Goal: Task Accomplishment & Management: Manage account settings

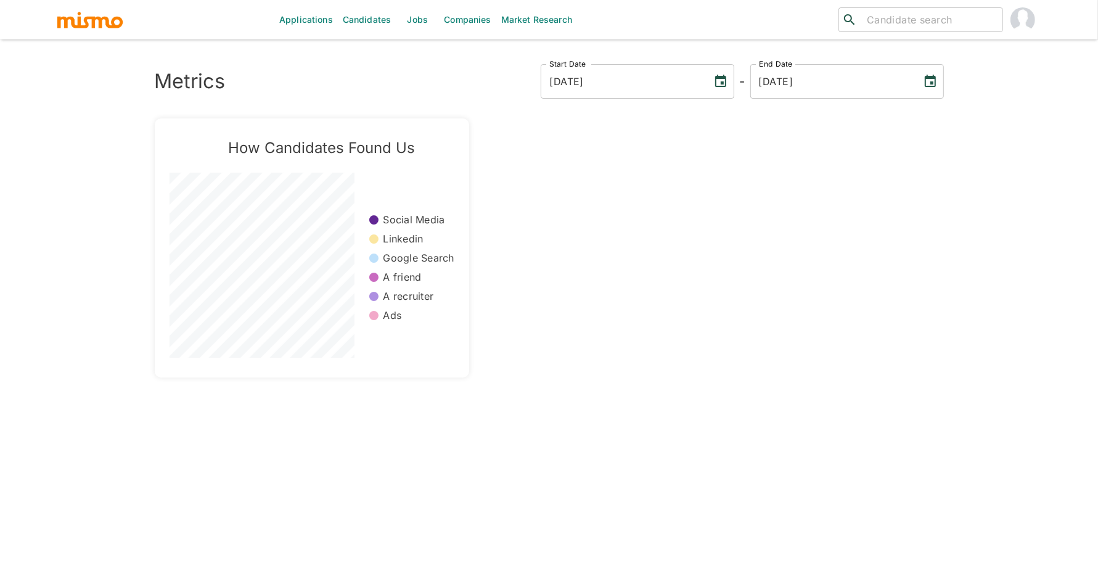
click at [414, 23] on link "Jobs" at bounding box center [417, 19] width 43 height 39
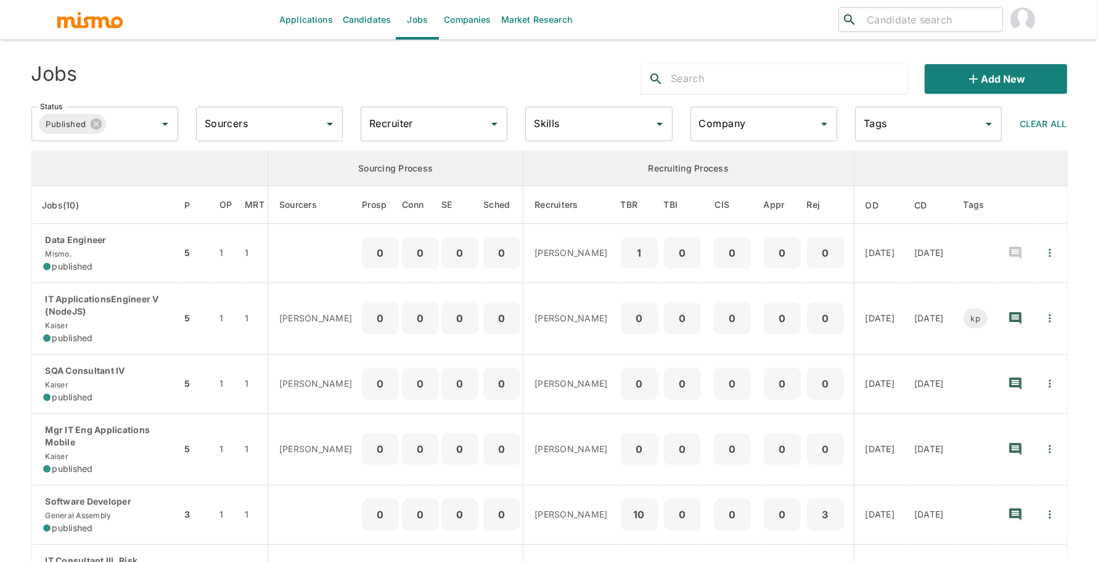
click at [454, 122] on input "Recruiter" at bounding box center [424, 123] width 117 height 23
type input "paola"
click at [395, 156] on li "Paola Pacheco" at bounding box center [434, 158] width 147 height 25
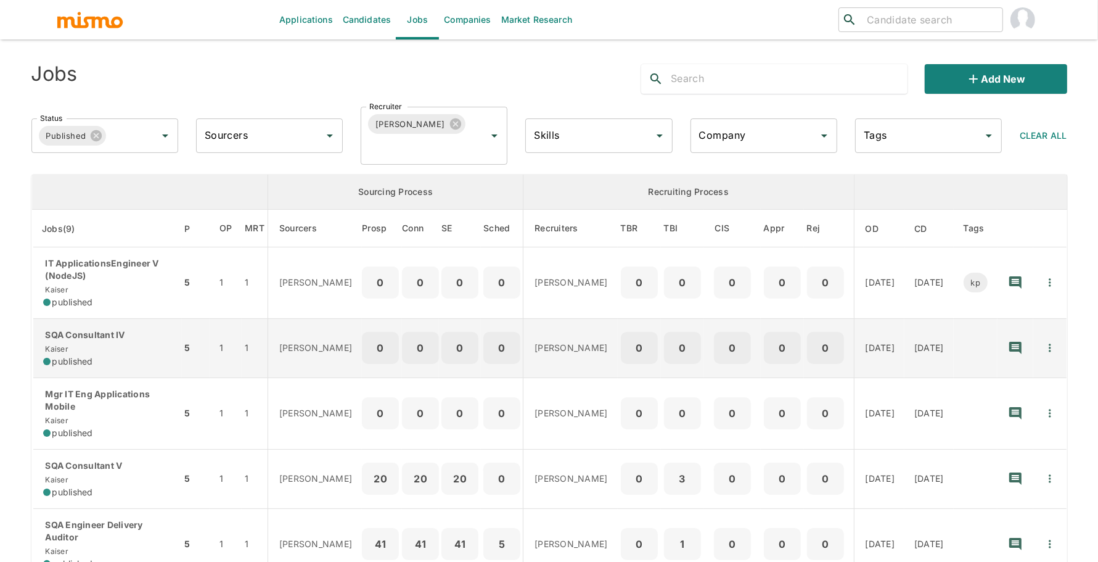
click at [101, 336] on p "SQA Consultant IV" at bounding box center [107, 335] width 129 height 12
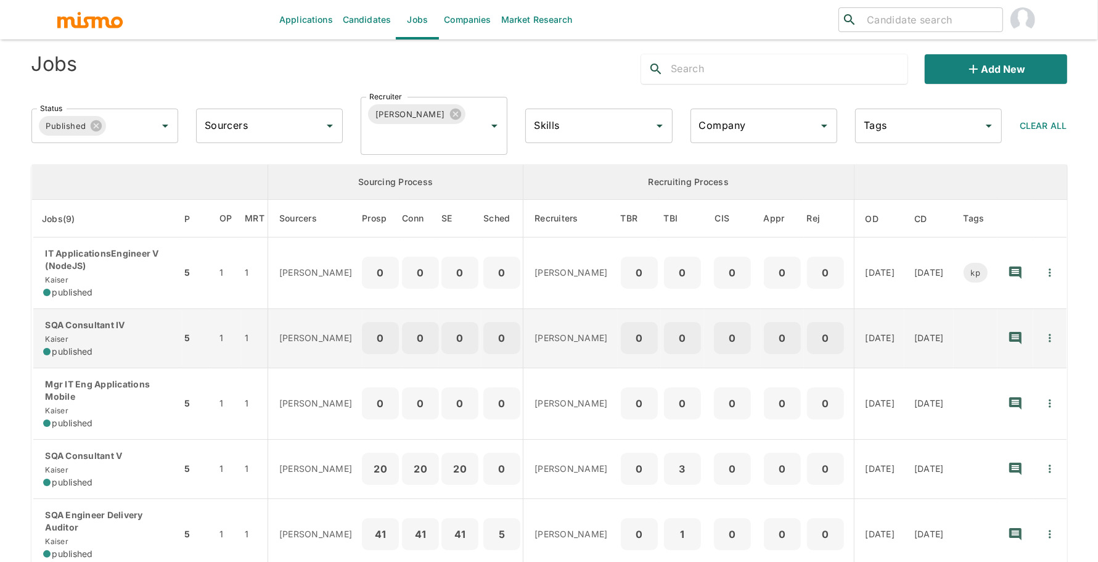
scroll to position [25, 0]
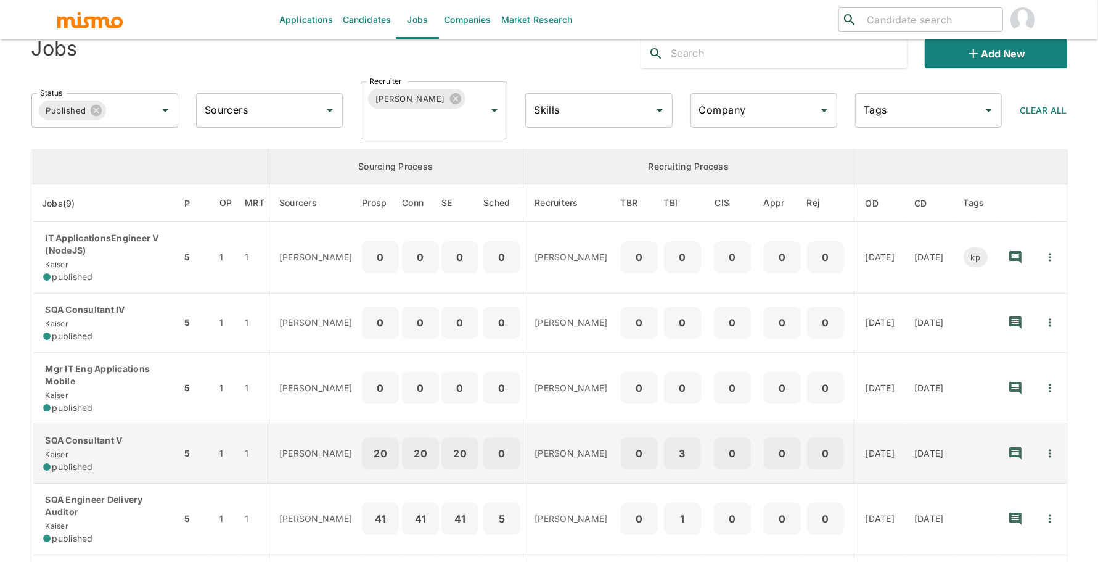
click at [147, 449] on div "SQA Consultant V Kaiser published" at bounding box center [107, 453] width 129 height 39
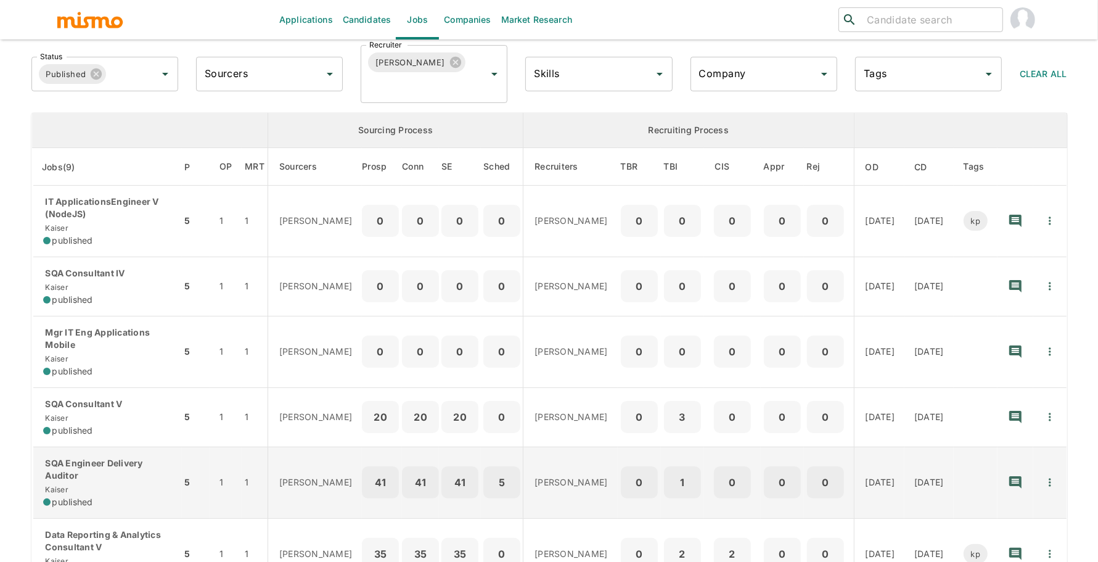
scroll to position [63, 0]
click at [192, 457] on td "5" at bounding box center [196, 481] width 28 height 72
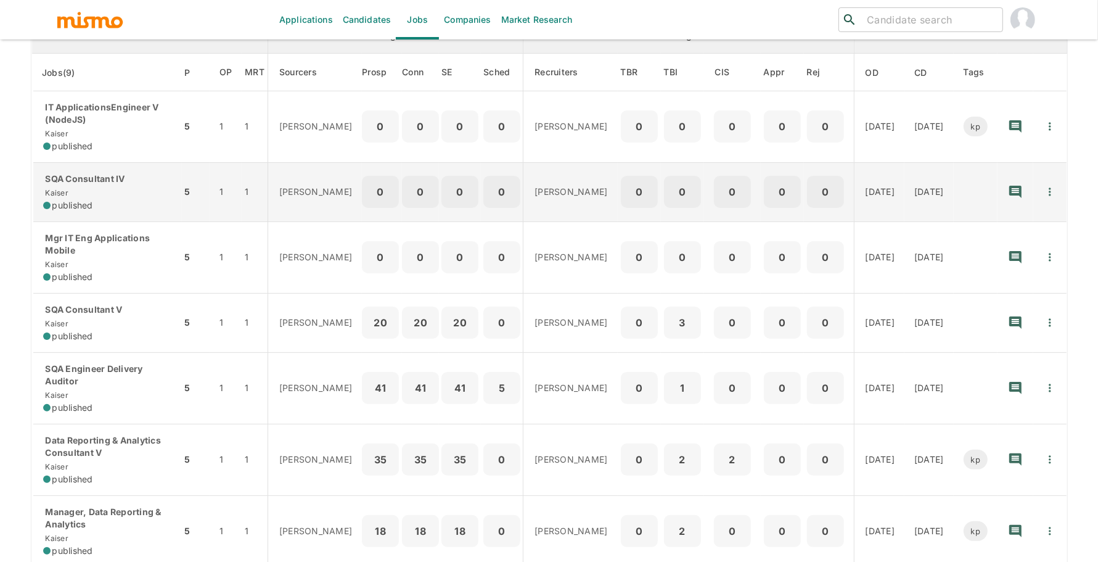
scroll to position [162, 0]
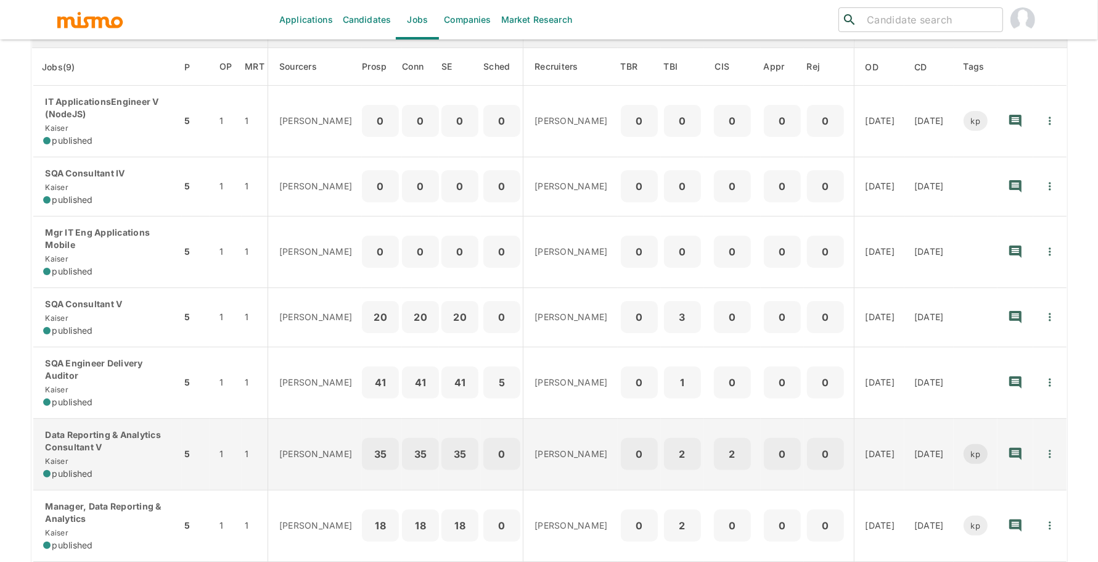
click at [84, 430] on p "Data Reporting & Analytics Consultant V" at bounding box center [107, 440] width 129 height 25
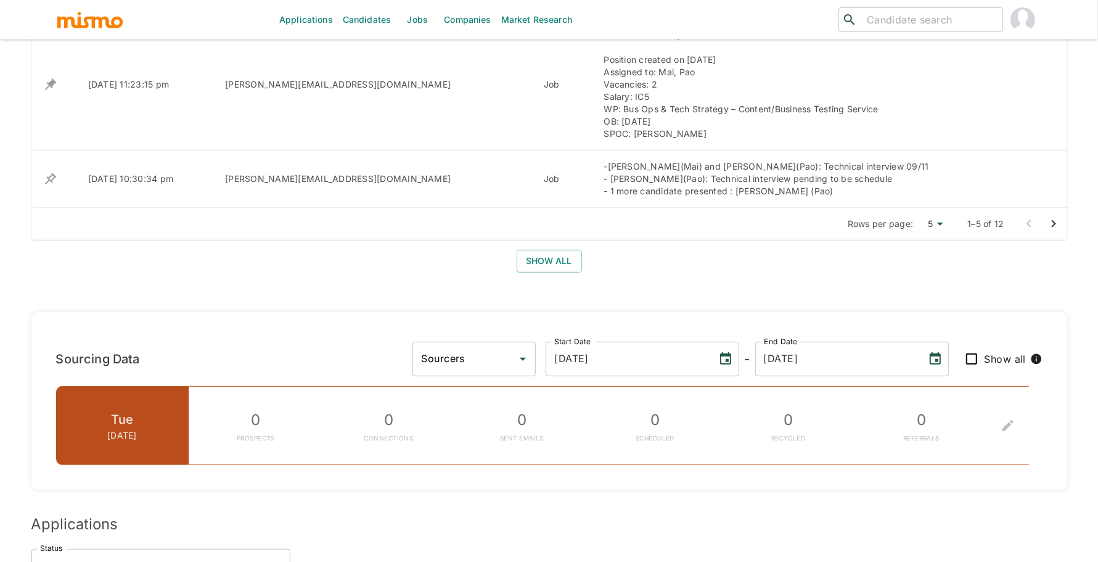
scroll to position [803, 0]
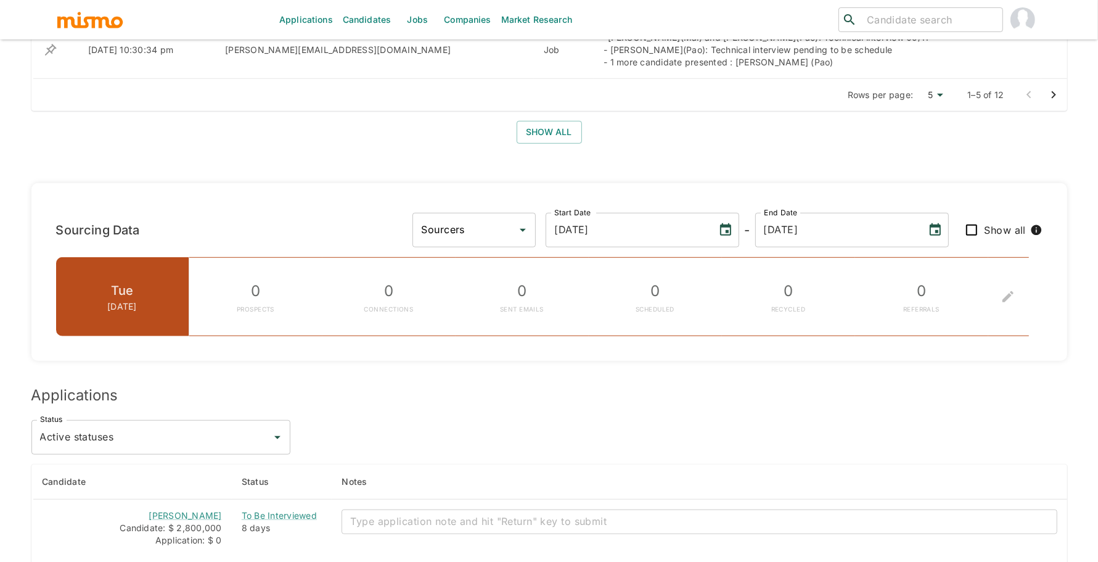
click at [512, 227] on input "Sourcers" at bounding box center [465, 229] width 94 height 23
click at [589, 266] on li "[PERSON_NAME]" at bounding box center [558, 262] width 123 height 25
type input "[PERSON_NAME]"
click at [968, 221] on input "Show all" at bounding box center [972, 230] width 26 height 26
checkbox input "true"
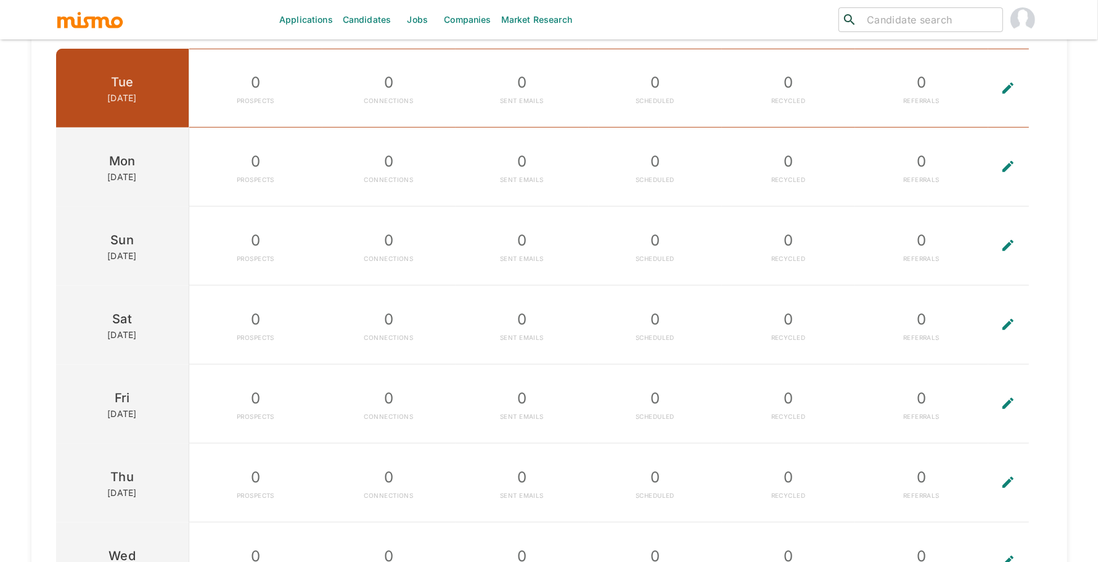
scroll to position [1042, 0]
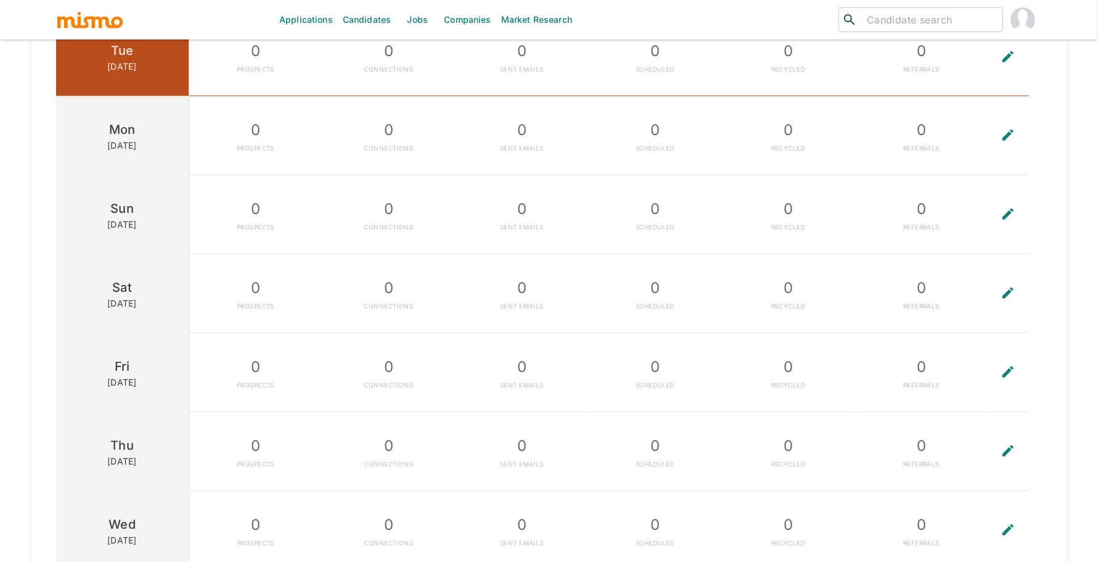
click at [997, 374] on button "To edit the metrics, please select a sourcer first." at bounding box center [1007, 372] width 39 height 78
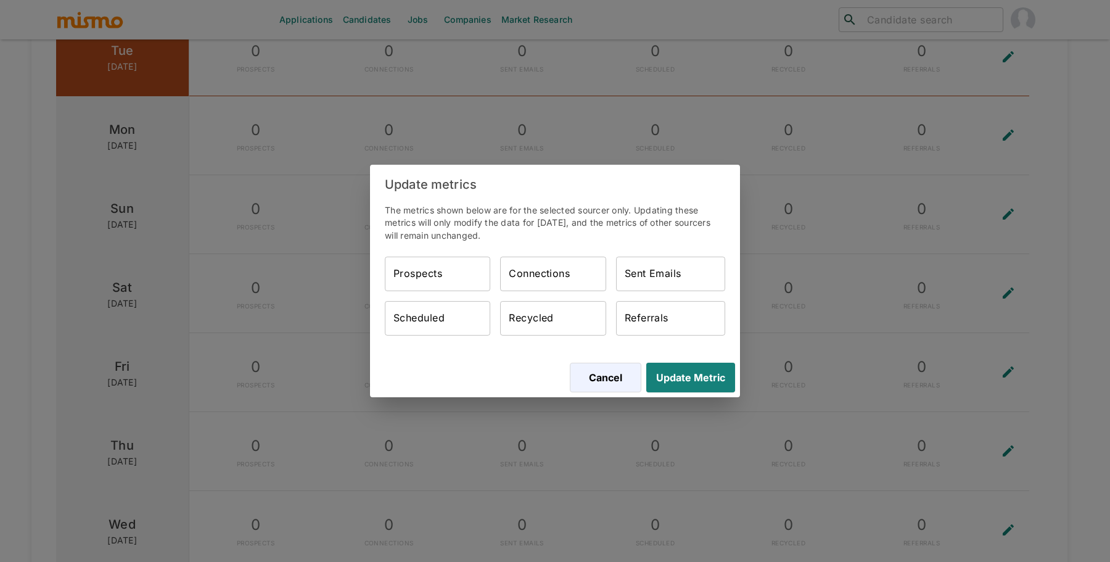
click at [431, 276] on input "Prospects" at bounding box center [437, 273] width 105 height 35
type input "37"
click at [559, 258] on div "Connections Connections" at bounding box center [552, 273] width 105 height 35
type input "37"
click at [674, 272] on input "Sent Emails" at bounding box center [670, 273] width 109 height 35
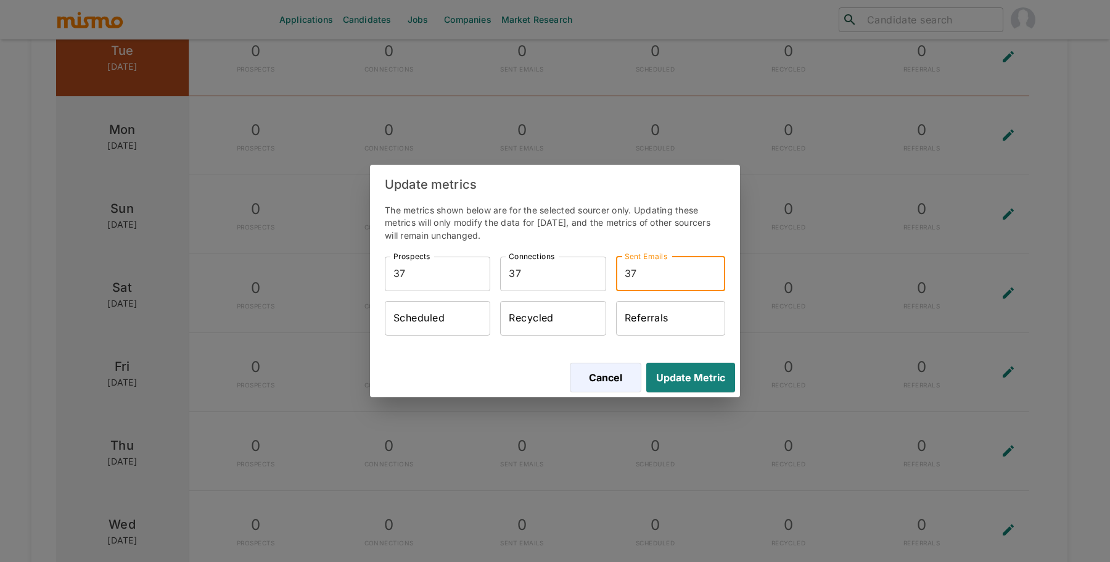
type input "37"
click at [451, 313] on input "Scheduled" at bounding box center [437, 318] width 105 height 35
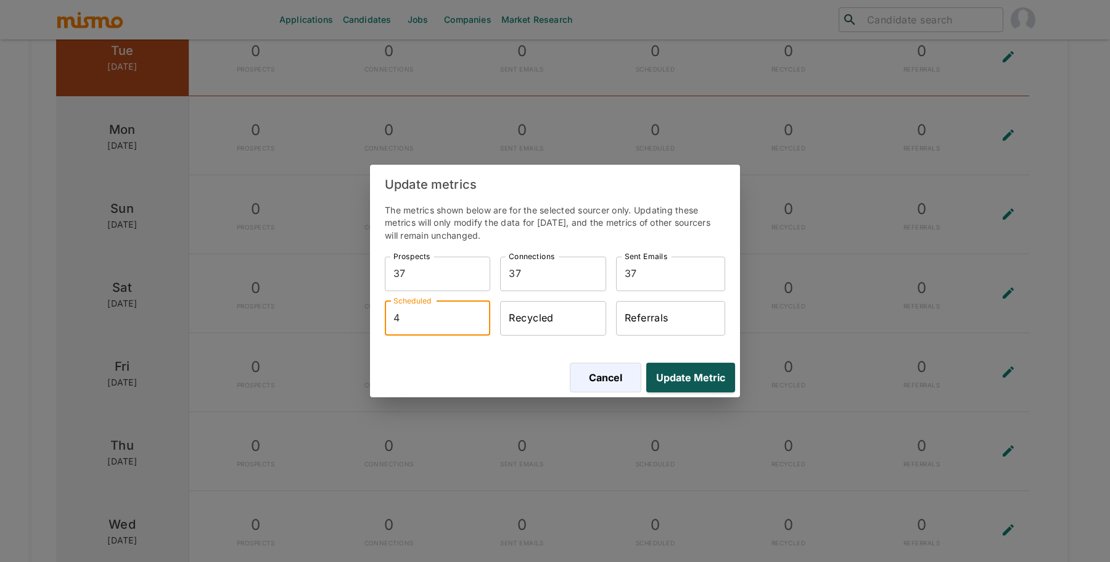
type input "4"
click at [699, 373] on button "Update Metric" at bounding box center [688, 377] width 94 height 30
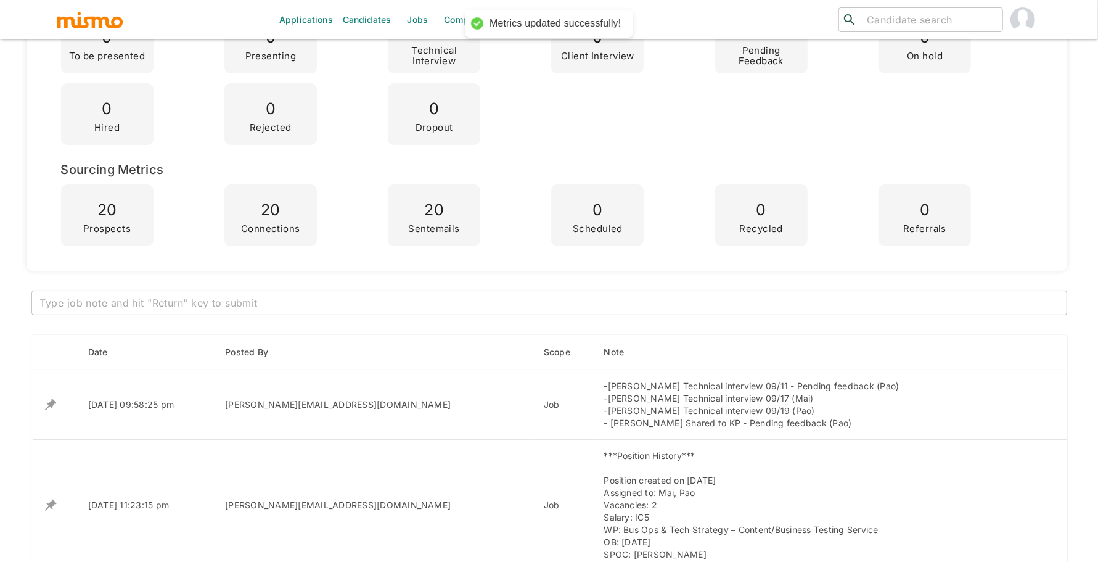
scroll to position [0, 0]
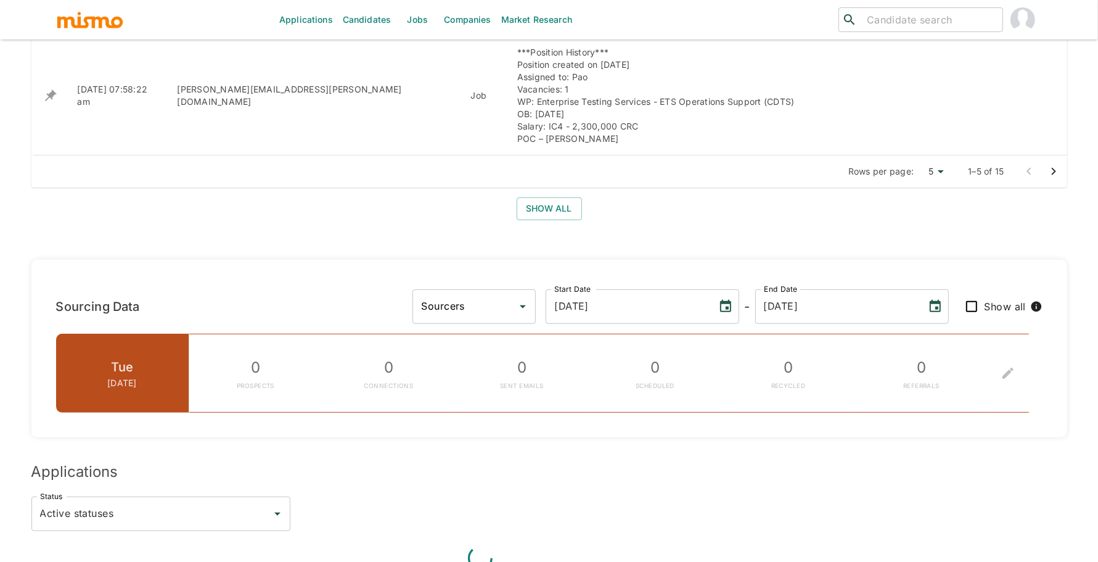
scroll to position [677, 0]
click at [530, 299] on icon "Open" at bounding box center [522, 306] width 15 height 15
click at [565, 314] on li "[PERSON_NAME]" at bounding box center [558, 319] width 123 height 25
type input "[PERSON_NAME]"
click at [969, 293] on input "Show all" at bounding box center [972, 306] width 26 height 26
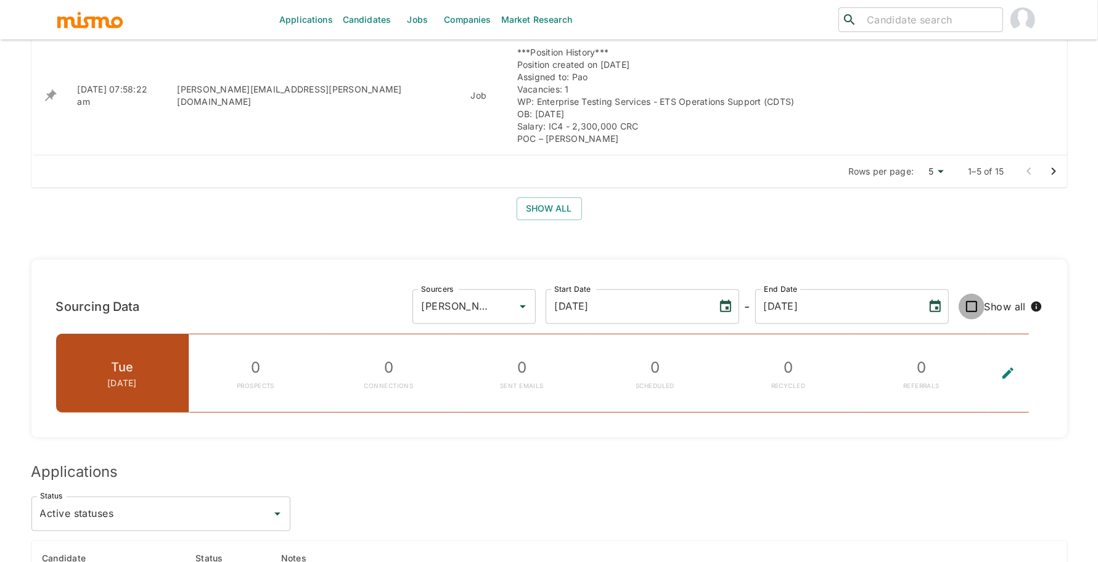
checkbox input "true"
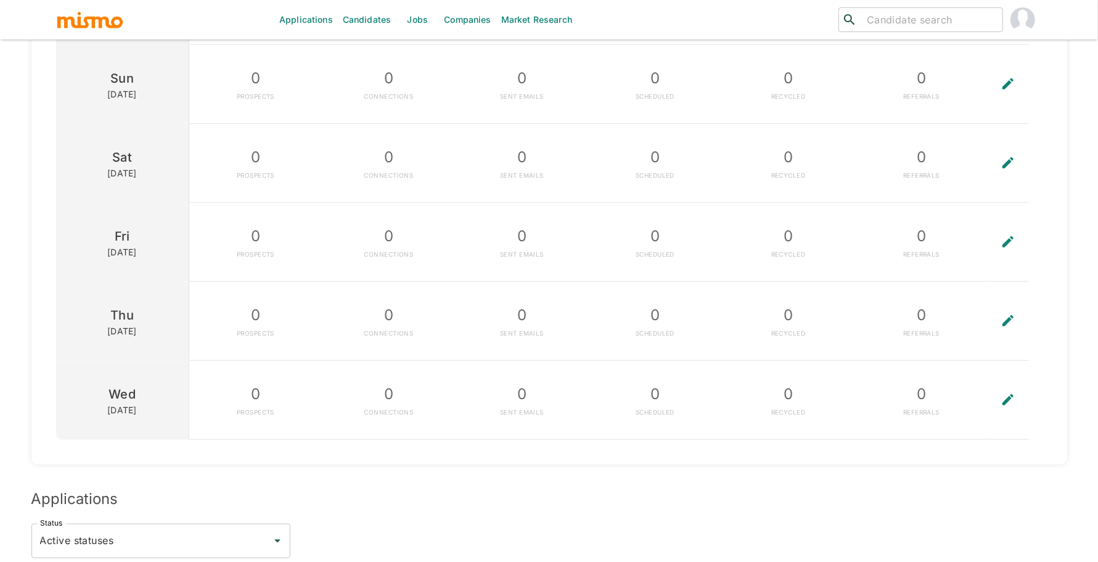
scroll to position [1280, 0]
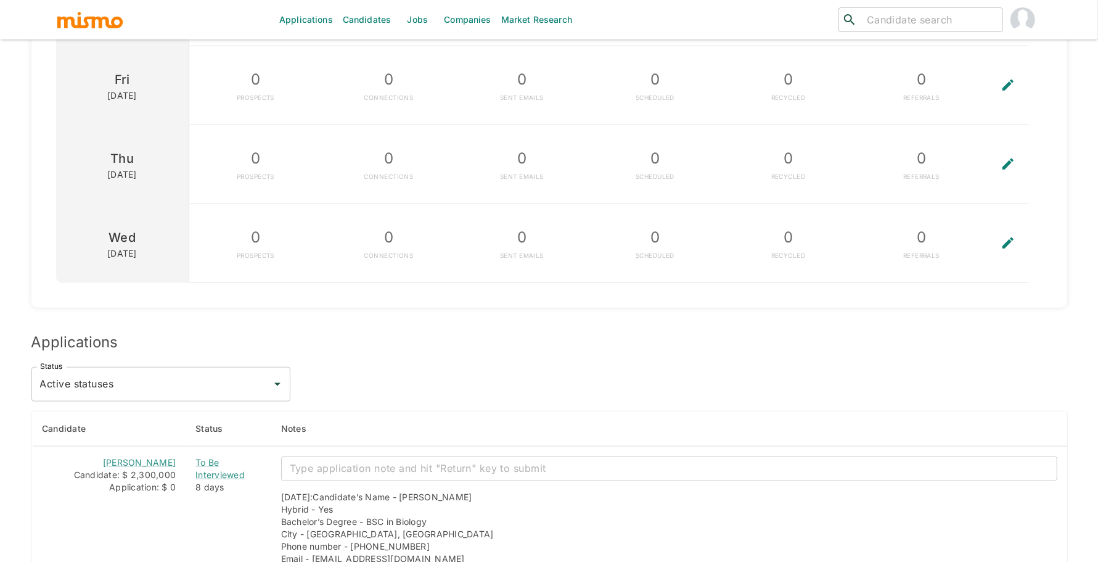
click at [1004, 235] on icon "To edit the metrics, please select a sourcer first." at bounding box center [1007, 242] width 15 height 15
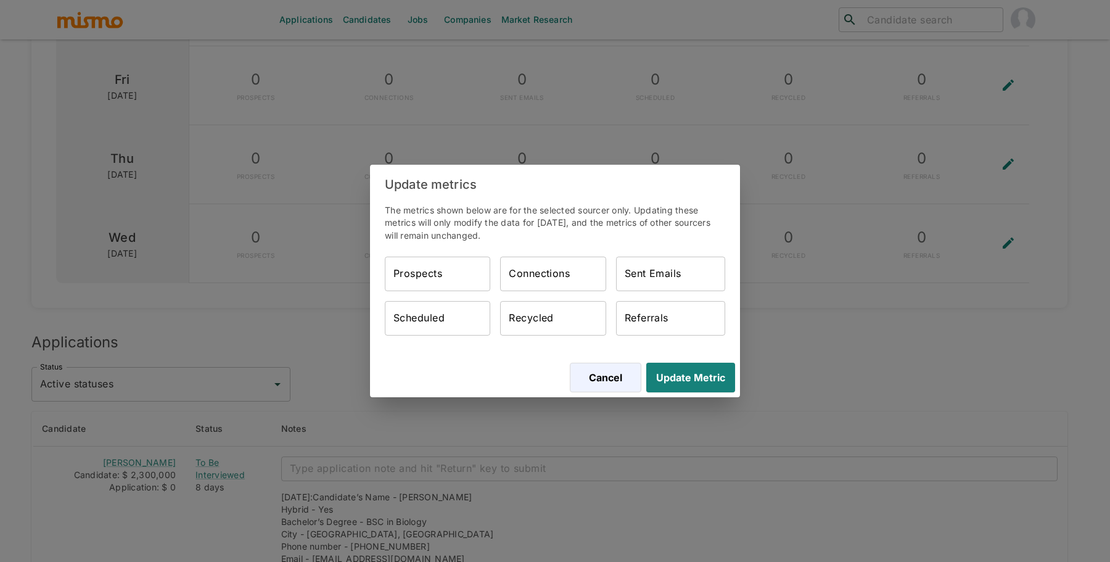
click at [463, 270] on input "Prospects" at bounding box center [437, 273] width 105 height 35
click at [603, 382] on button "Cancel" at bounding box center [603, 377] width 75 height 30
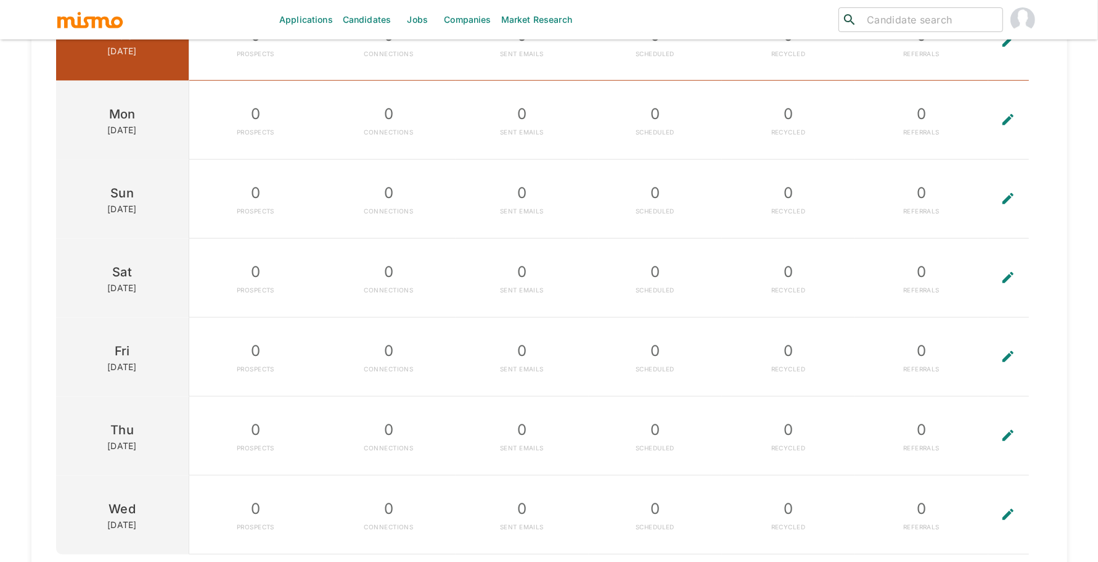
scroll to position [1045, 0]
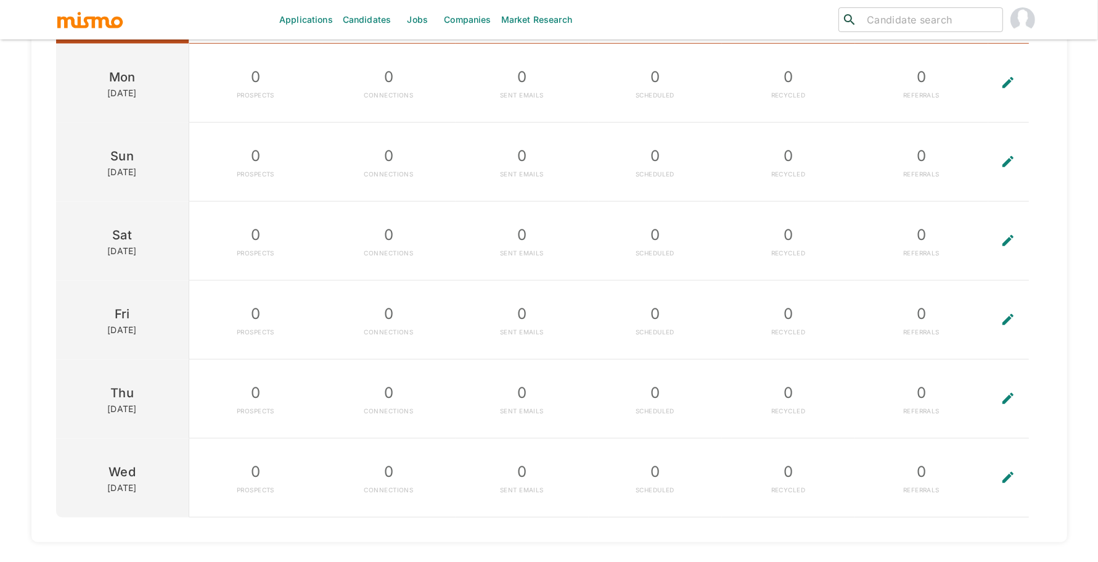
click at [1007, 472] on icon "To edit the metrics, please select a sourcer first." at bounding box center [1007, 477] width 11 height 11
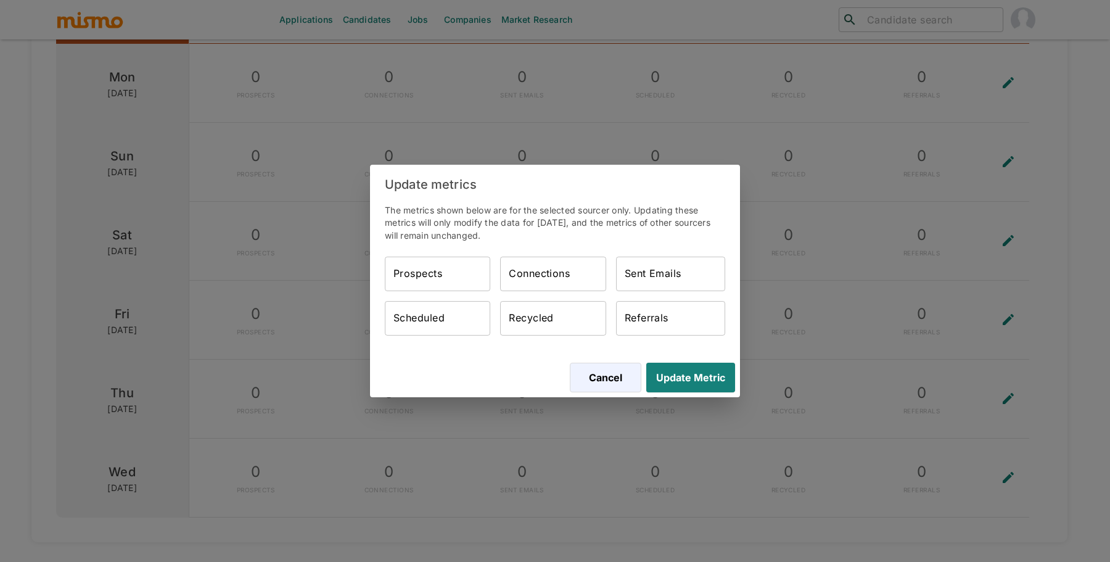
click at [436, 269] on input "Prospects" at bounding box center [437, 273] width 105 height 35
type input "33"
click at [558, 271] on div "Connections Connections" at bounding box center [552, 273] width 105 height 35
type input "33"
click at [654, 276] on input "Sent Emails" at bounding box center [670, 273] width 109 height 35
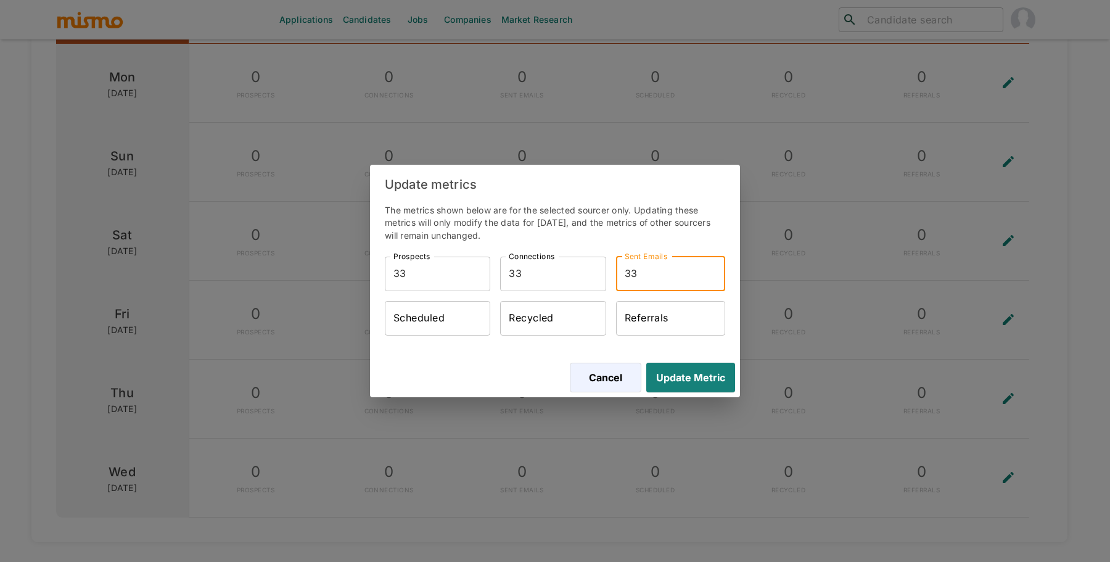
type input "33"
click at [440, 309] on input "Scheduled" at bounding box center [437, 318] width 105 height 35
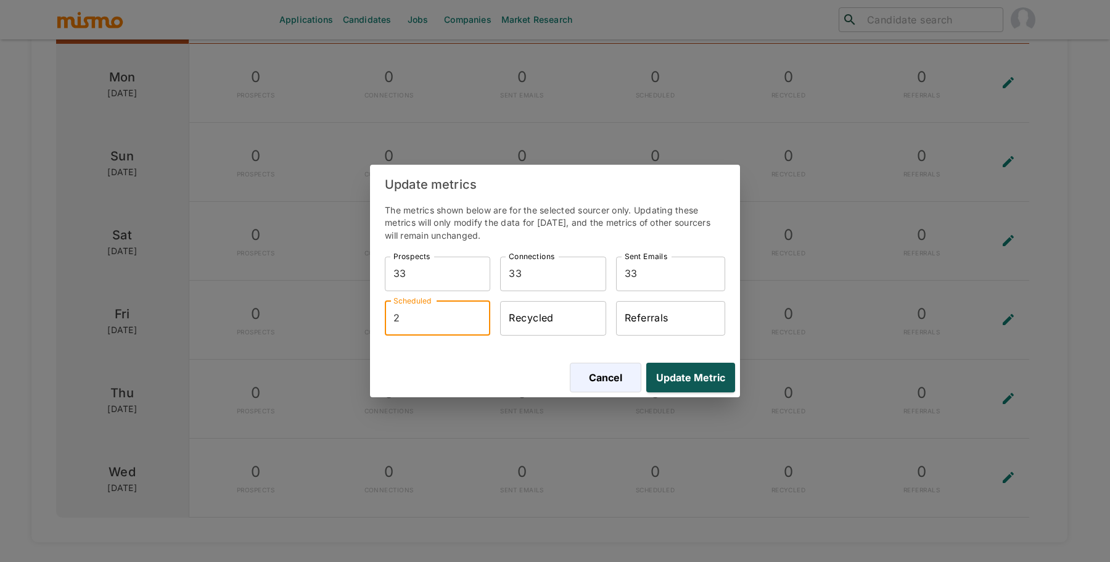
type input "2"
click at [698, 374] on button "Update Metric" at bounding box center [688, 377] width 94 height 30
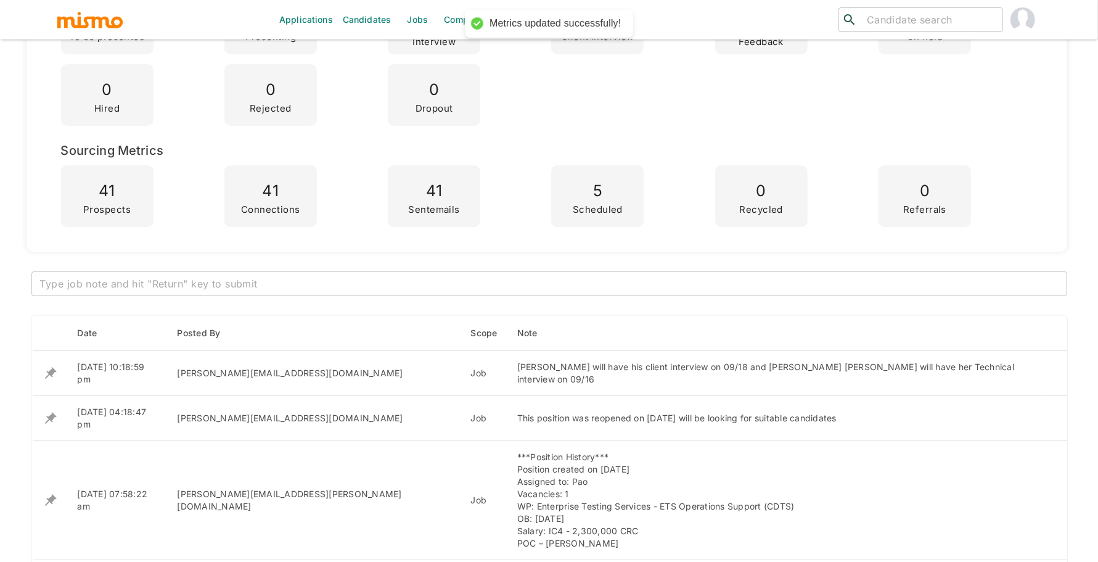
scroll to position [0, 0]
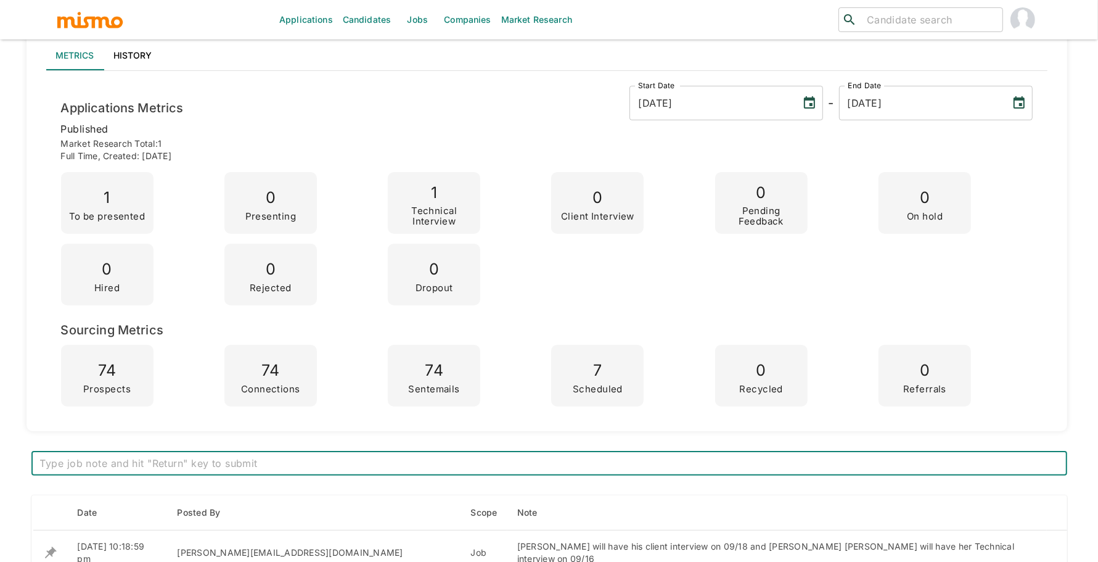
scroll to position [131, 0]
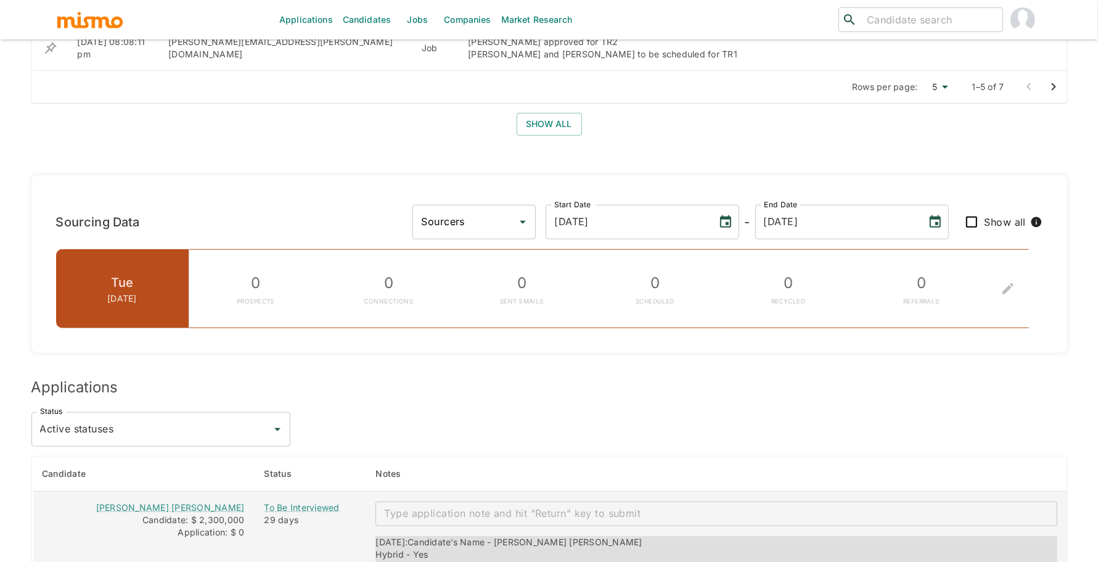
scroll to position [643, 0]
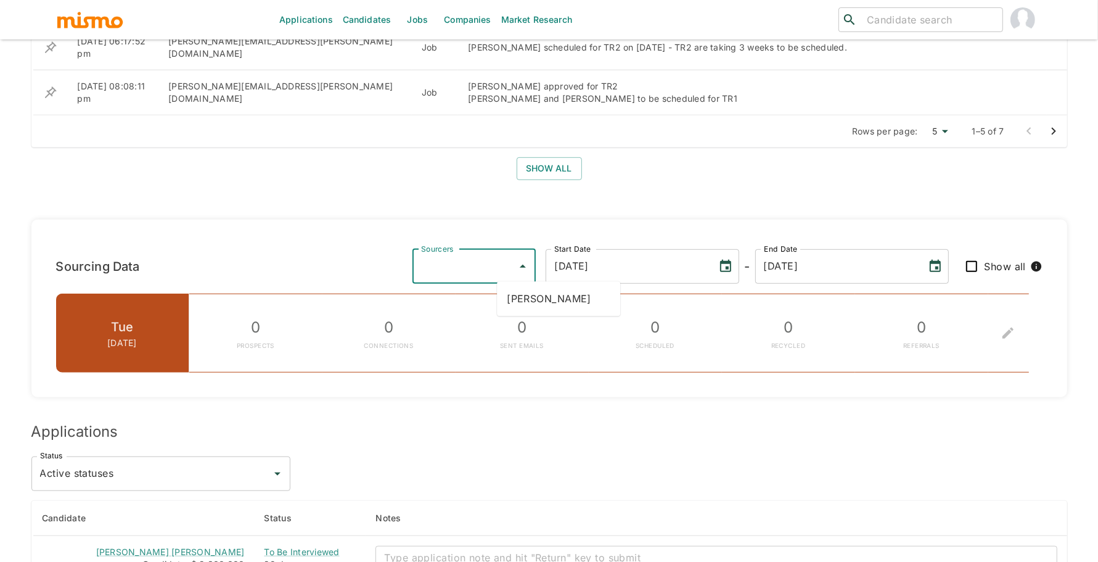
click at [536, 260] on div "Sourcers Sourcers" at bounding box center [473, 266] width 123 height 35
click at [538, 292] on li "[PERSON_NAME]" at bounding box center [558, 298] width 123 height 25
type input "[PERSON_NAME]"
click at [975, 263] on input "Show all" at bounding box center [972, 266] width 26 height 26
checkbox input "true"
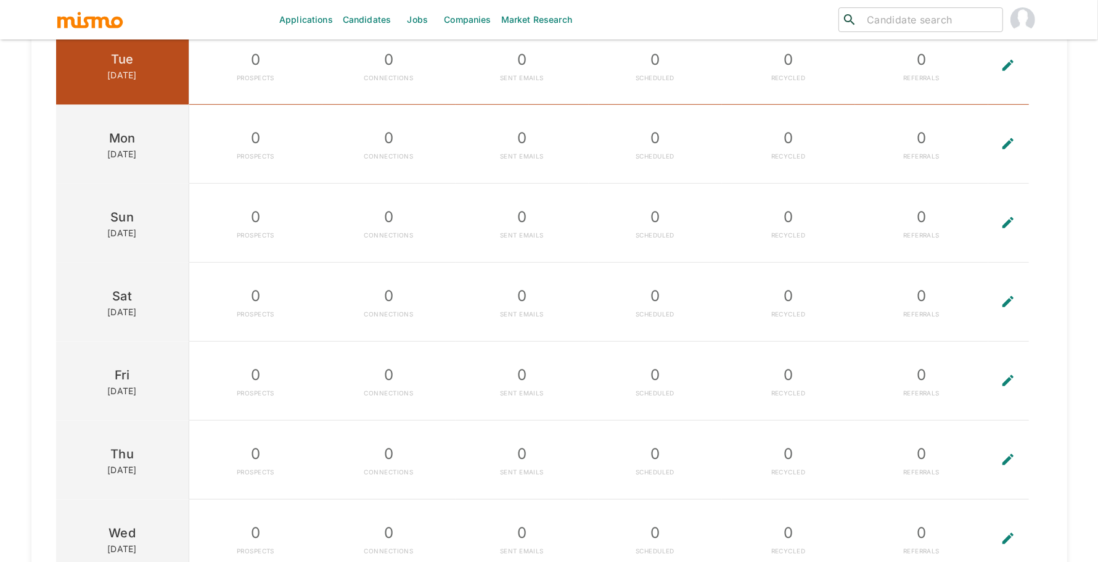
scroll to position [664, 0]
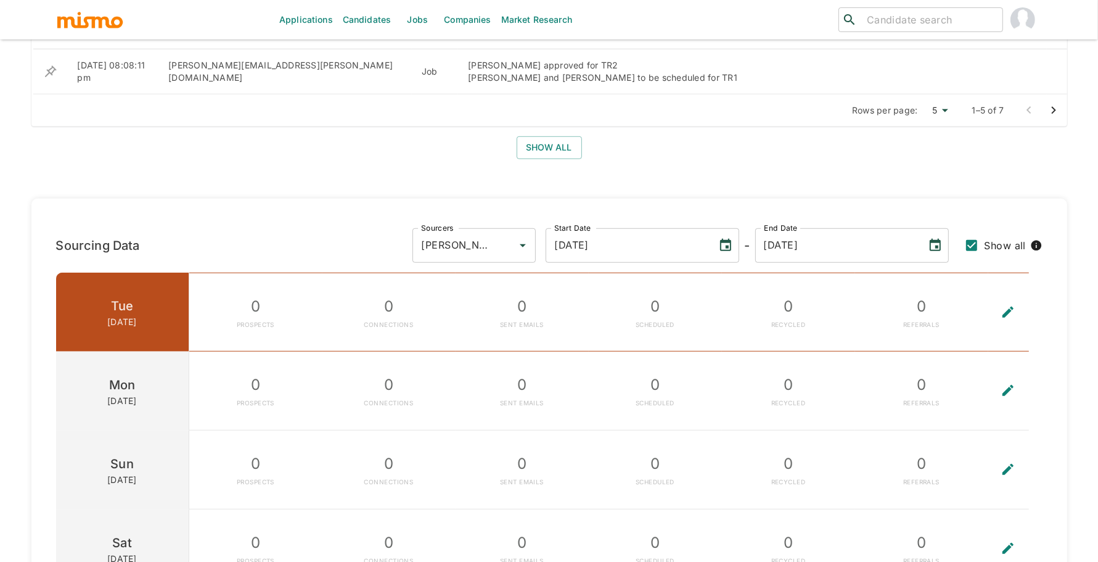
click at [738, 247] on button "Choose date, selected date is Sep 10, 2025" at bounding box center [725, 245] width 25 height 25
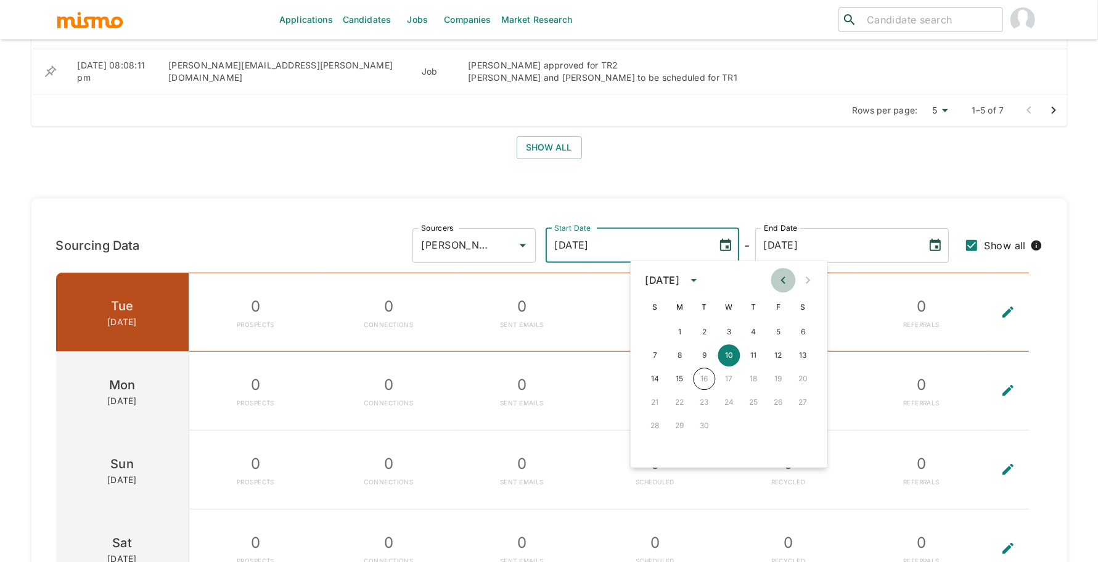
click at [782, 277] on icon "Previous month" at bounding box center [783, 279] width 15 height 15
click at [812, 271] on button "Next month" at bounding box center [808, 280] width 25 height 25
click at [677, 330] on button "1" at bounding box center [680, 332] width 22 height 22
type input "09/01/2025"
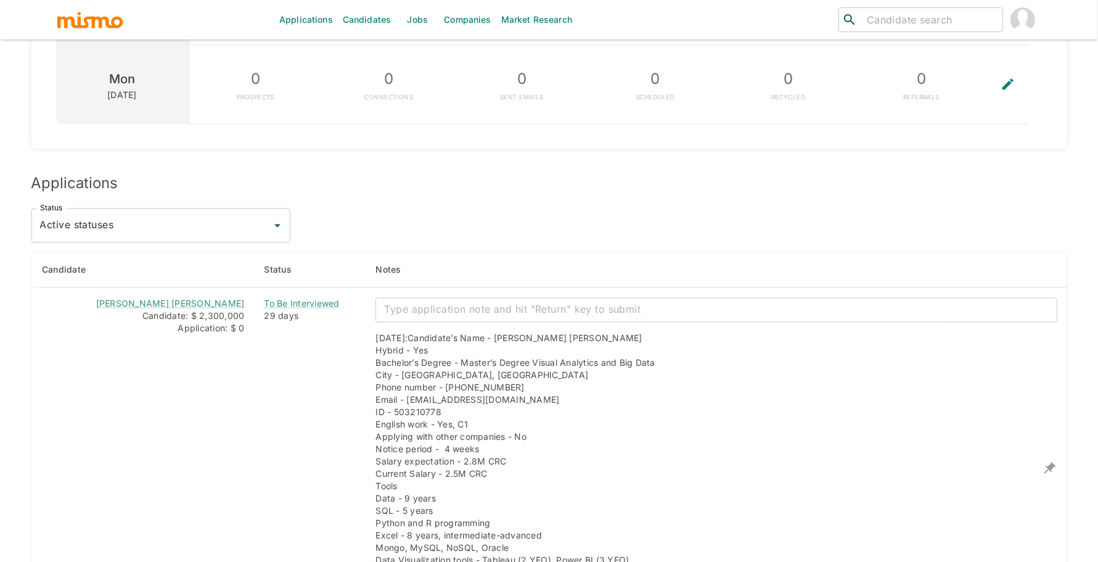
scroll to position [1935, 0]
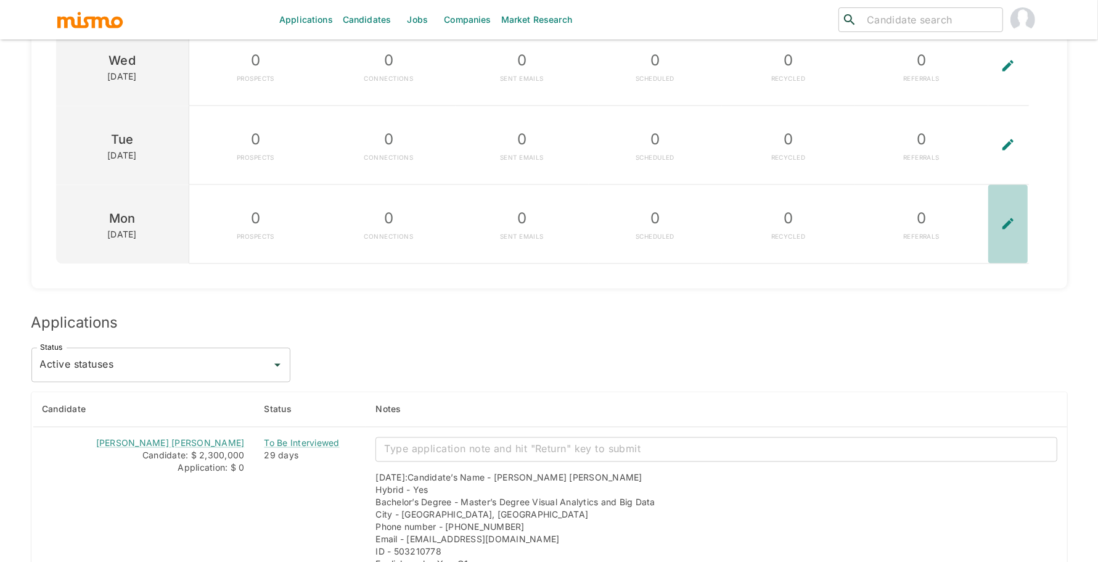
click at [1008, 232] on button "To edit the metrics, please select a sourcer first." at bounding box center [1007, 224] width 39 height 78
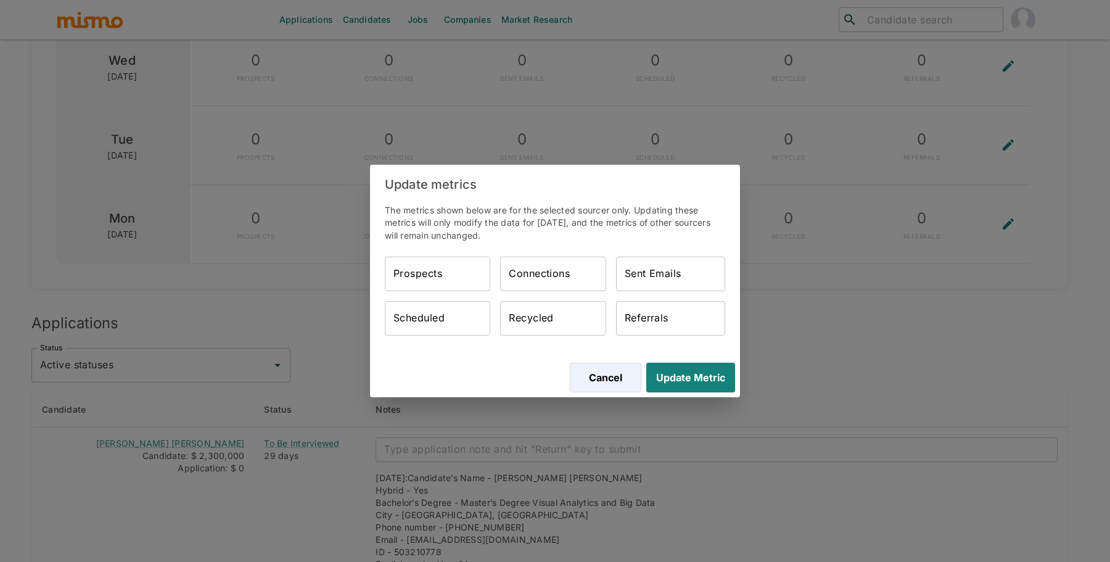
click at [468, 272] on input "Prospects" at bounding box center [437, 273] width 105 height 35
type input "63"
click at [544, 280] on input "Connections" at bounding box center [552, 273] width 105 height 35
type input "63"
click at [703, 295] on div "Prospects 63 Prospects Connections 63 Connections Sent Emails Sent Emails Sched…" at bounding box center [555, 300] width 340 height 89
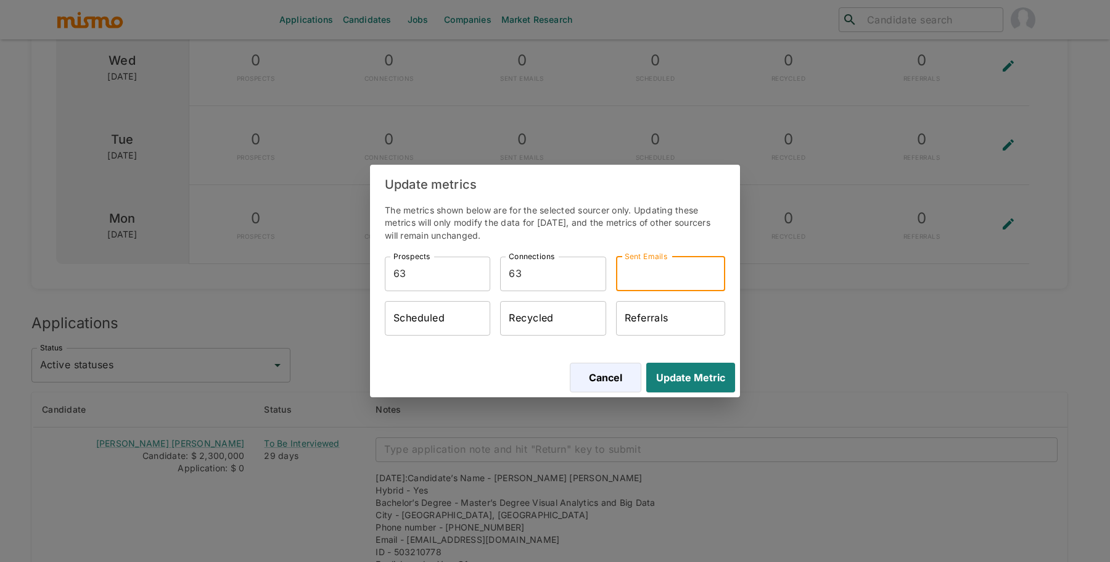
click at [698, 278] on input "Sent Emails" at bounding box center [670, 273] width 109 height 35
type input "63"
click at [435, 317] on input "Scheduled" at bounding box center [437, 318] width 105 height 35
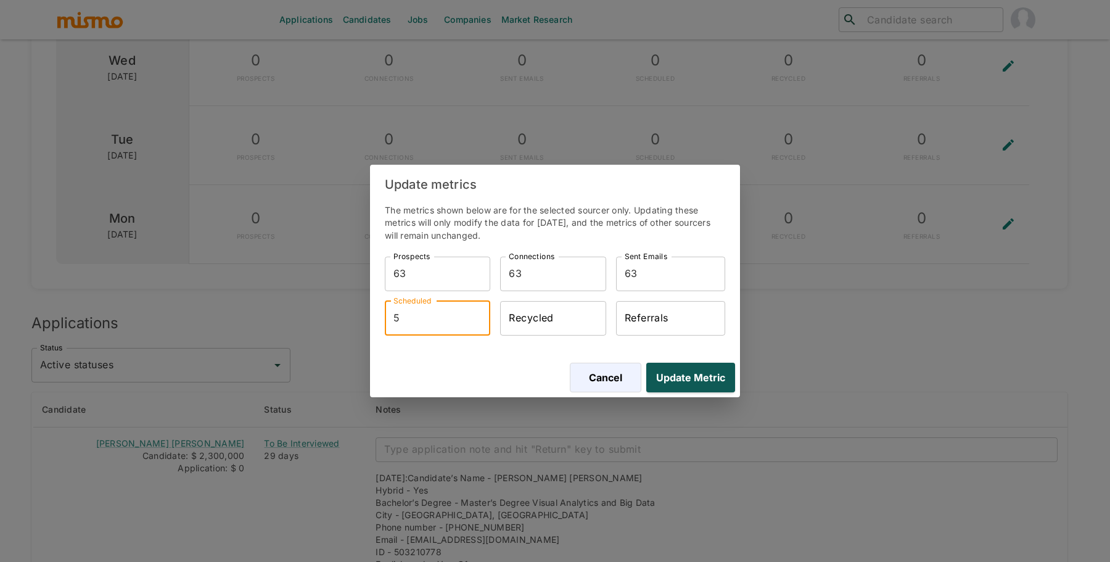
type input "5"
click at [695, 381] on button "Update Metric" at bounding box center [688, 377] width 94 height 30
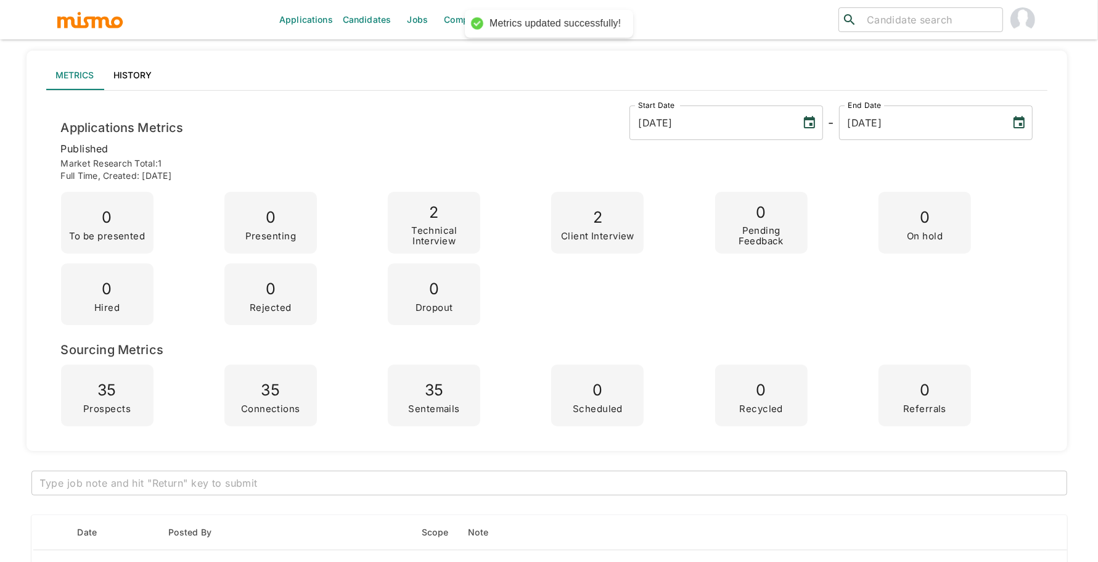
scroll to position [0, 0]
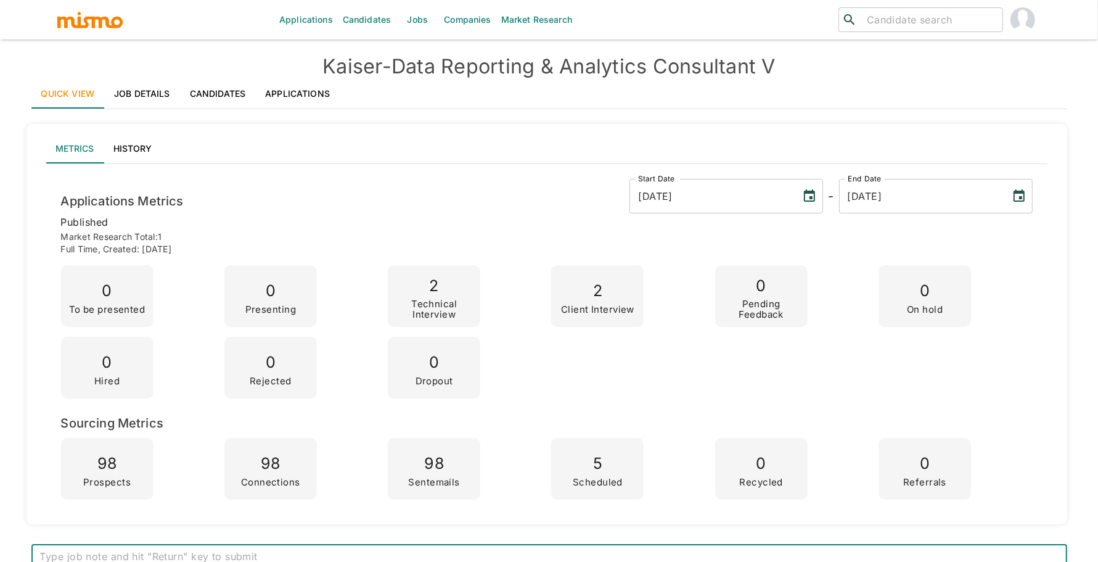
click at [420, 16] on link "Jobs" at bounding box center [417, 19] width 43 height 39
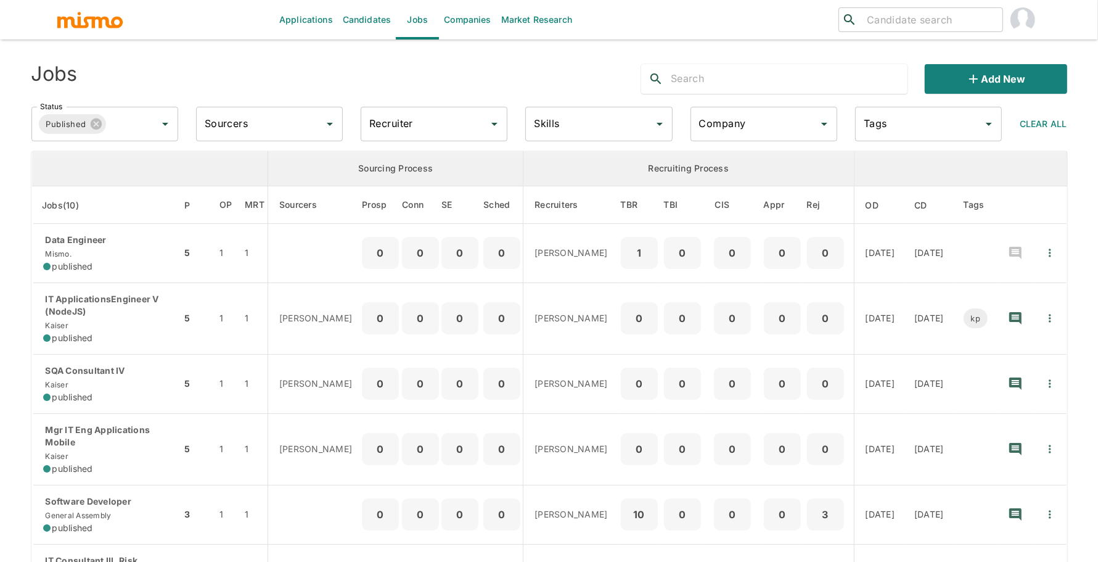
click at [406, 123] on div "Recruiter Recruiter" at bounding box center [434, 124] width 147 height 35
type input "[PERSON_NAME]"
click at [443, 161] on li "[PERSON_NAME]" at bounding box center [434, 158] width 147 height 25
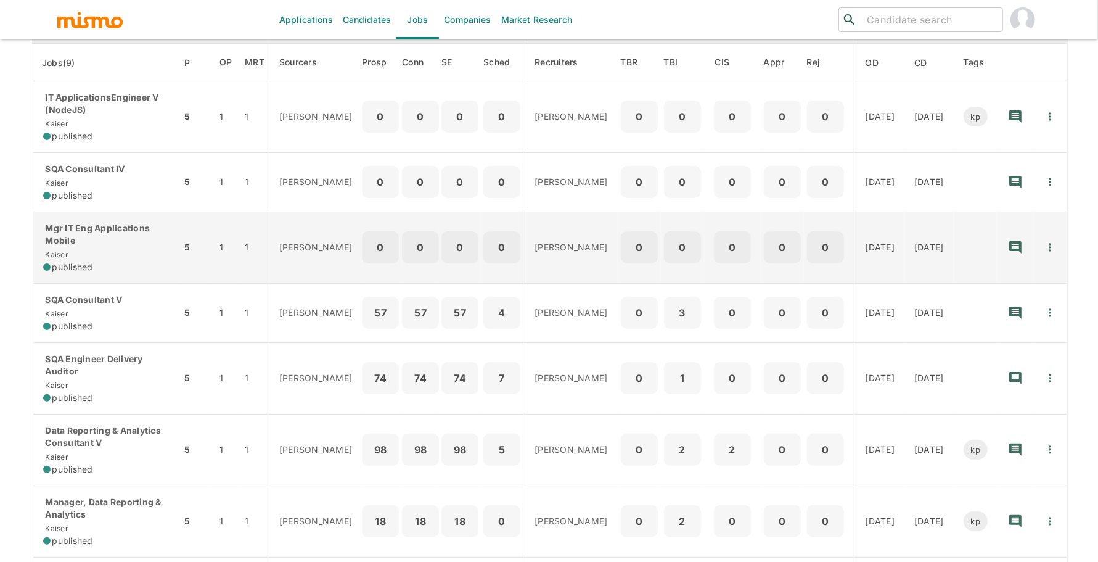
scroll to position [319, 0]
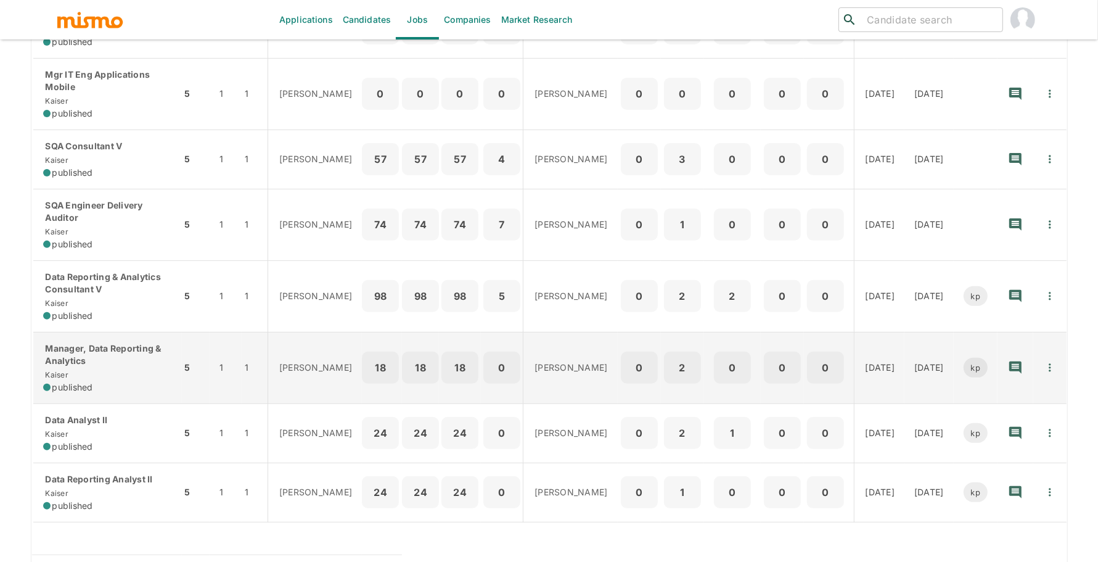
click at [121, 351] on p "Manager, Data Reporting & Analytics" at bounding box center [107, 354] width 129 height 25
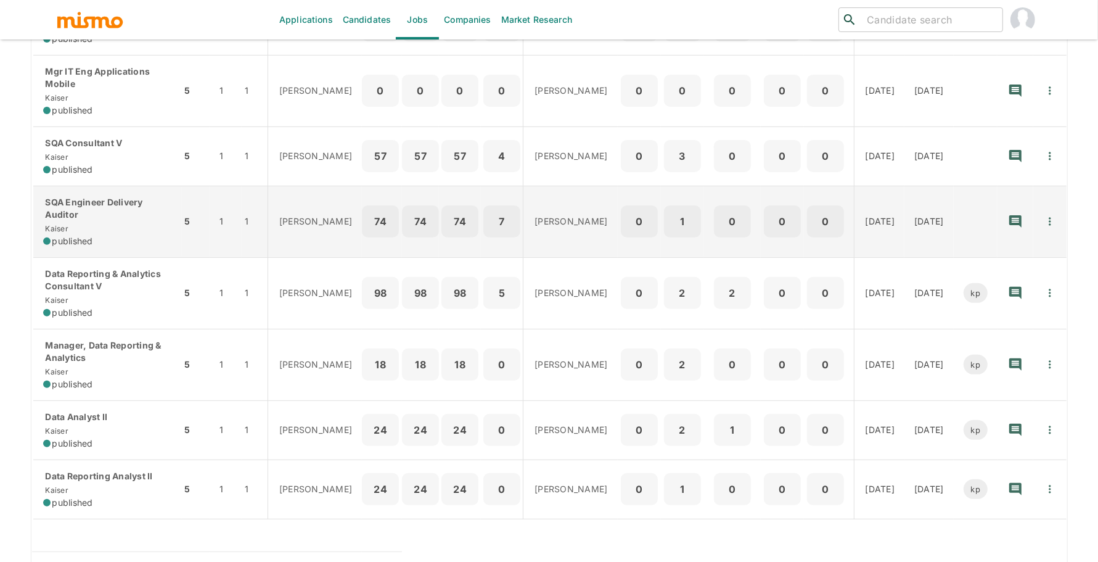
scroll to position [340, 0]
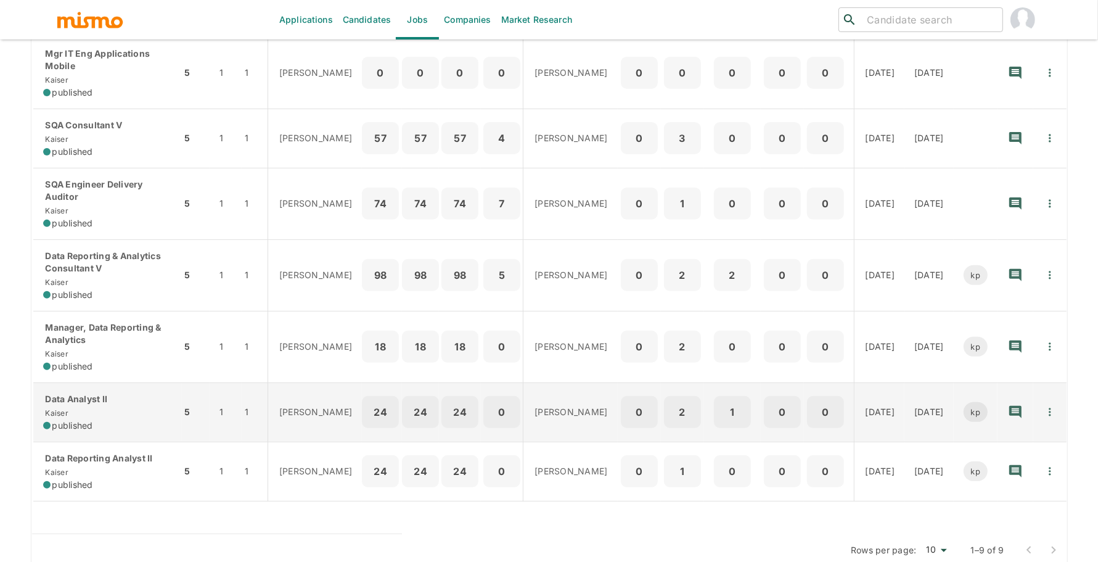
click at [140, 399] on div "Data Analyst II [PERSON_NAME] published" at bounding box center [107, 412] width 129 height 39
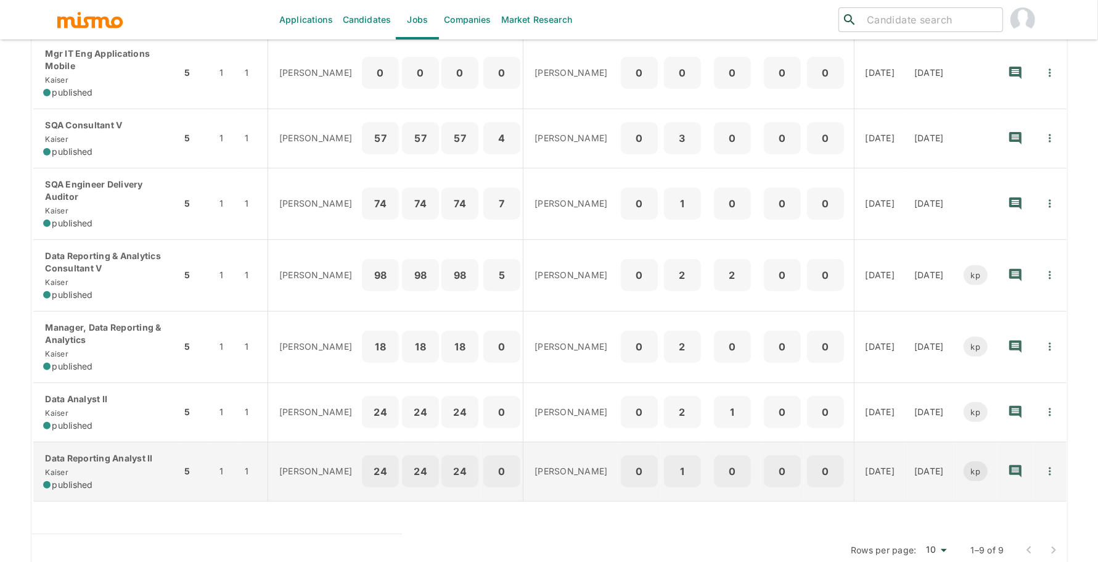
click at [149, 452] on p "Data Reporting Analyst II" at bounding box center [107, 458] width 129 height 12
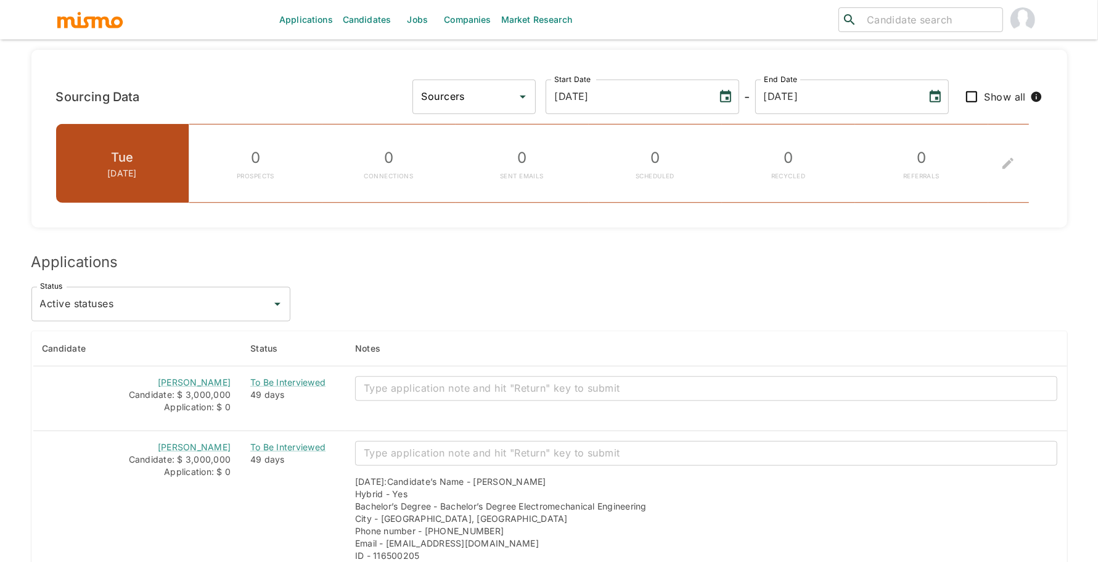
scroll to position [811, 0]
click at [733, 91] on icon "Choose date, selected date is Sep 10, 2025" at bounding box center [725, 98] width 15 height 15
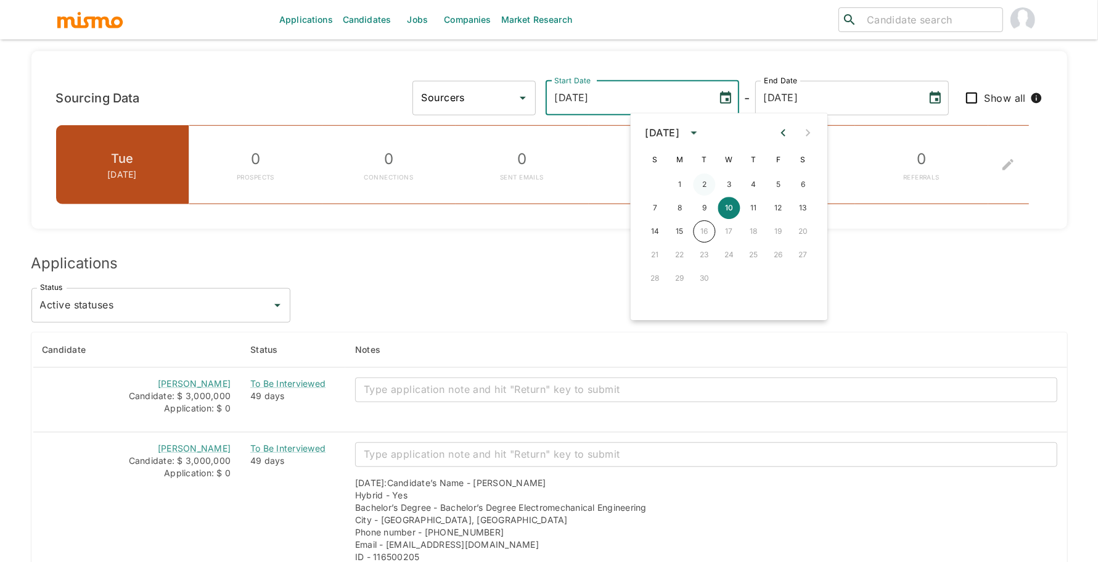
click at [698, 184] on button "2" at bounding box center [704, 184] width 22 height 22
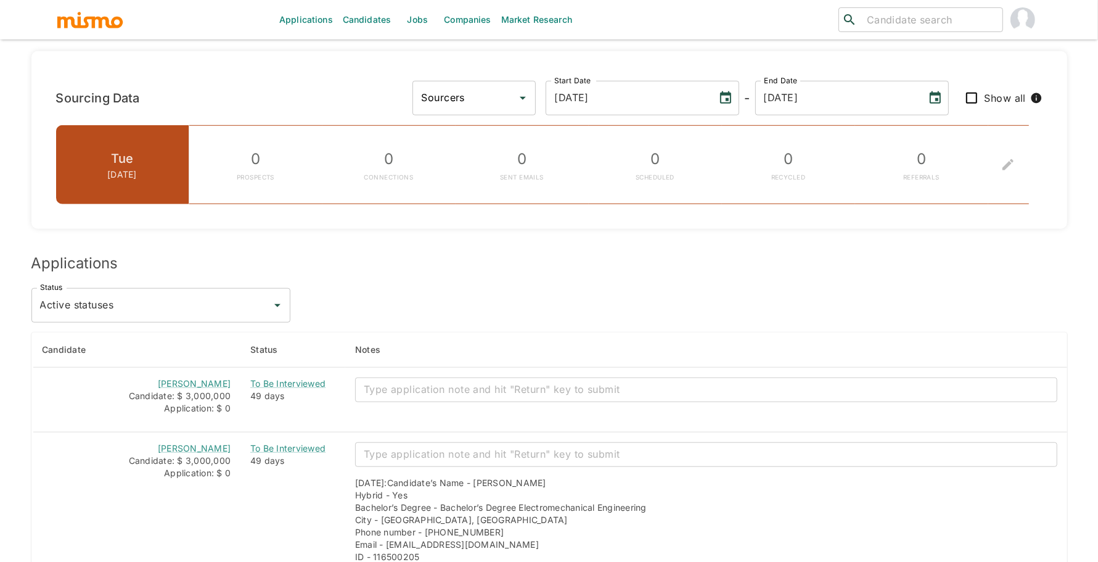
type input "[DATE]"
click at [512, 101] on input "Sourcers" at bounding box center [465, 97] width 94 height 23
click at [573, 126] on li "[PERSON_NAME]" at bounding box center [558, 130] width 123 height 25
type input "[PERSON_NAME]"
click at [975, 98] on input "Show all" at bounding box center [972, 98] width 26 height 26
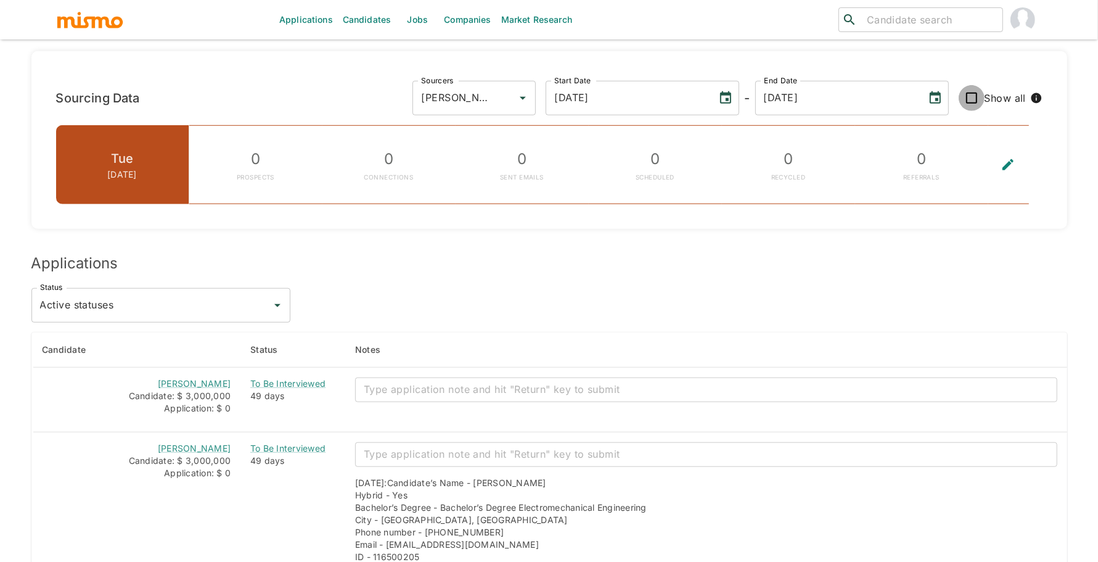
checkbox input "true"
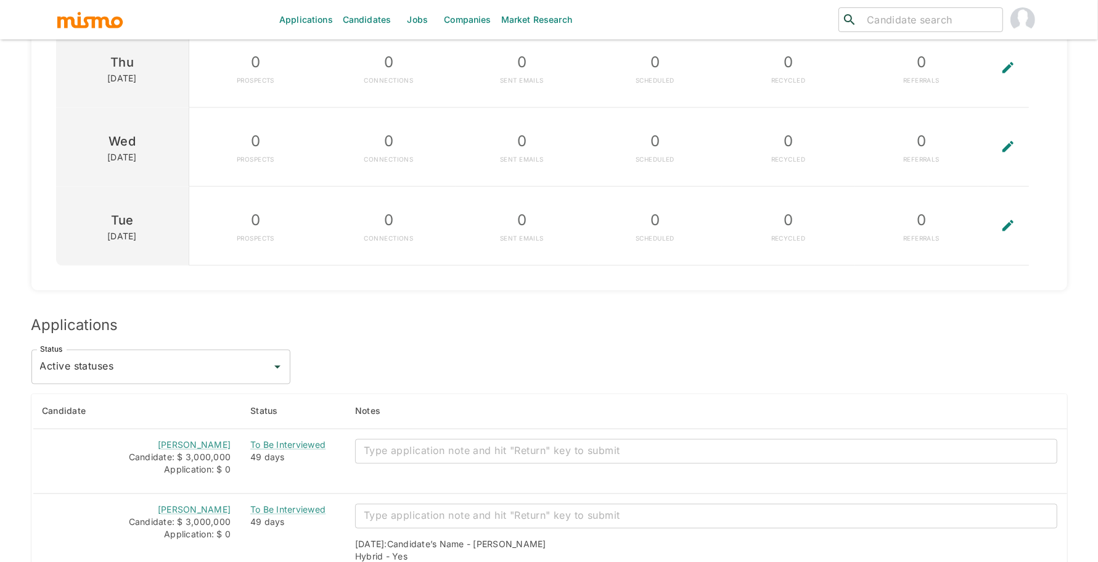
scroll to position [1595, 0]
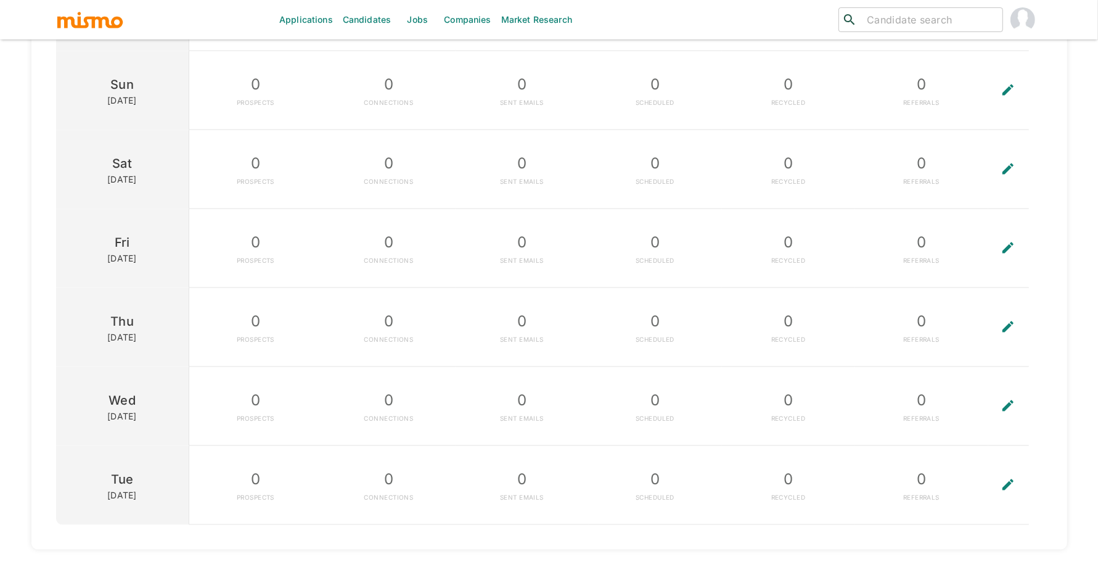
click at [1009, 492] on button "To edit the metrics, please select a sourcer first." at bounding box center [1007, 485] width 39 height 78
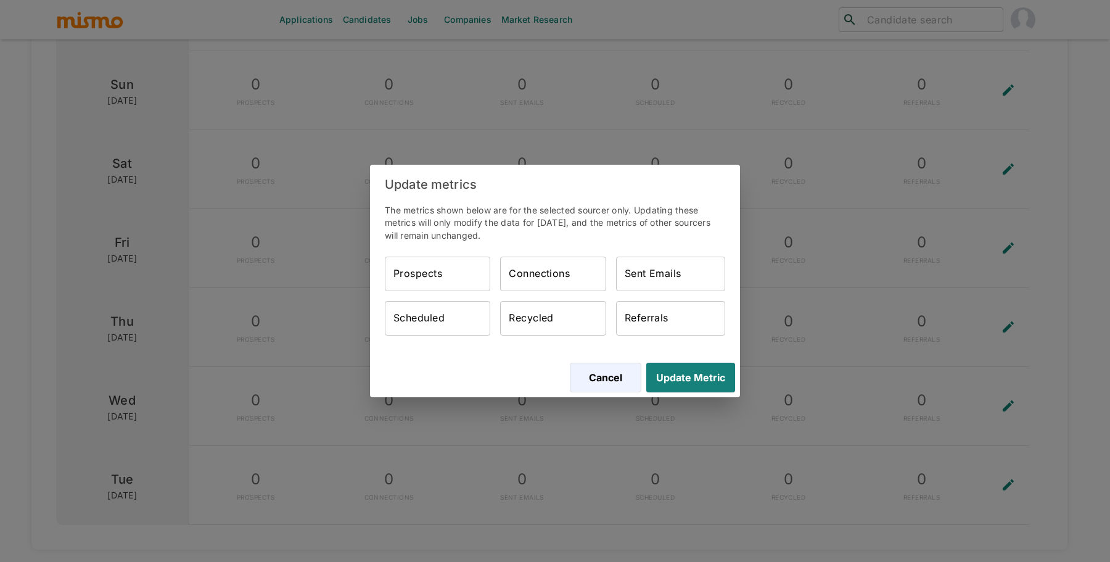
click at [422, 273] on input "Prospects" at bounding box center [437, 273] width 105 height 35
type input "19"
click at [482, 315] on input "Scheduled" at bounding box center [437, 318] width 105 height 35
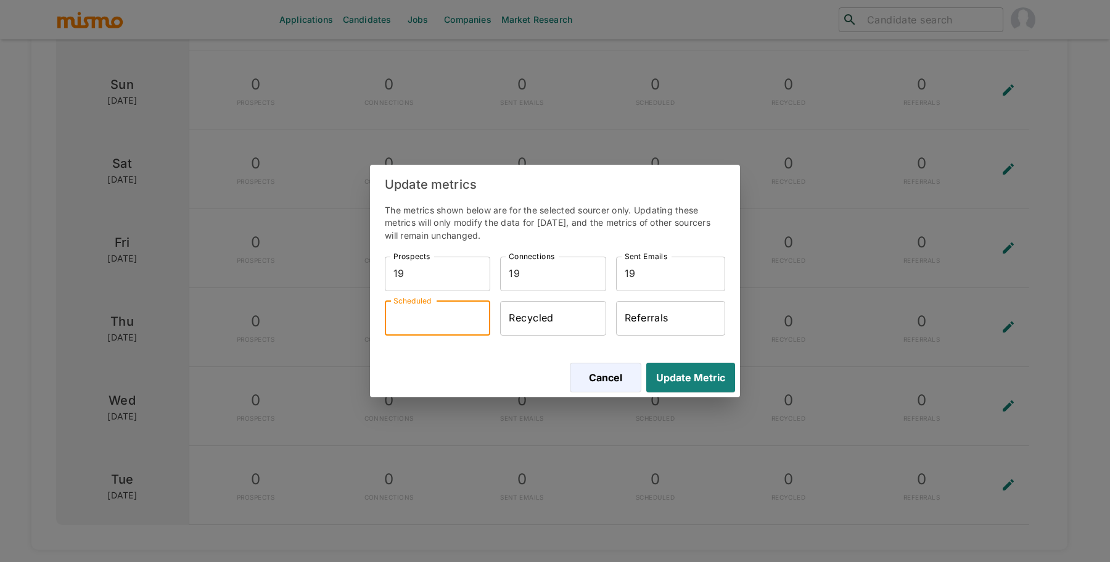
type input "3"
type input "2"
click at [682, 375] on button "Update Metric" at bounding box center [688, 377] width 94 height 30
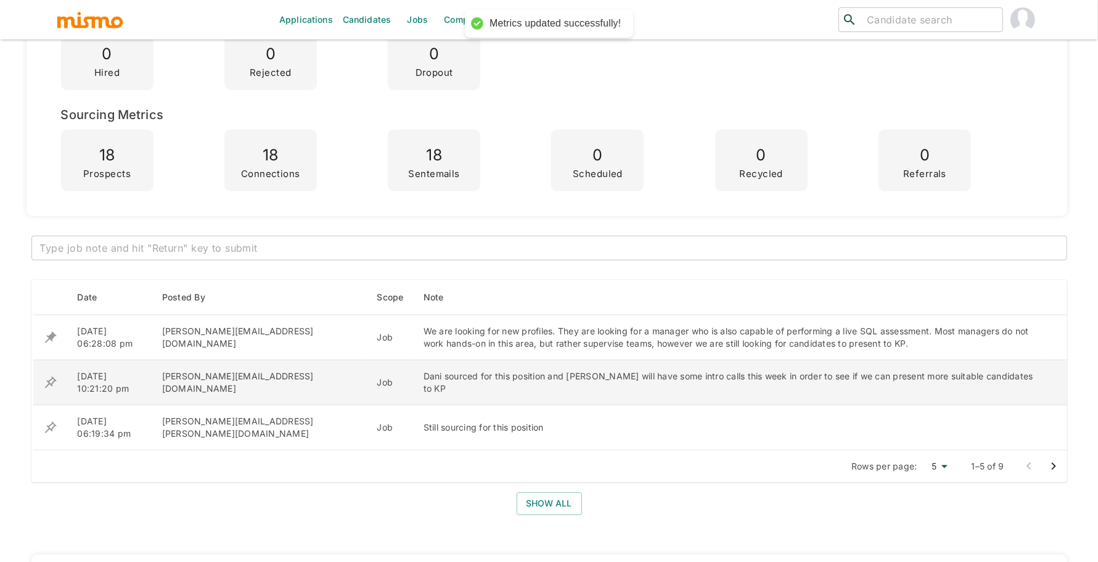
scroll to position [0, 0]
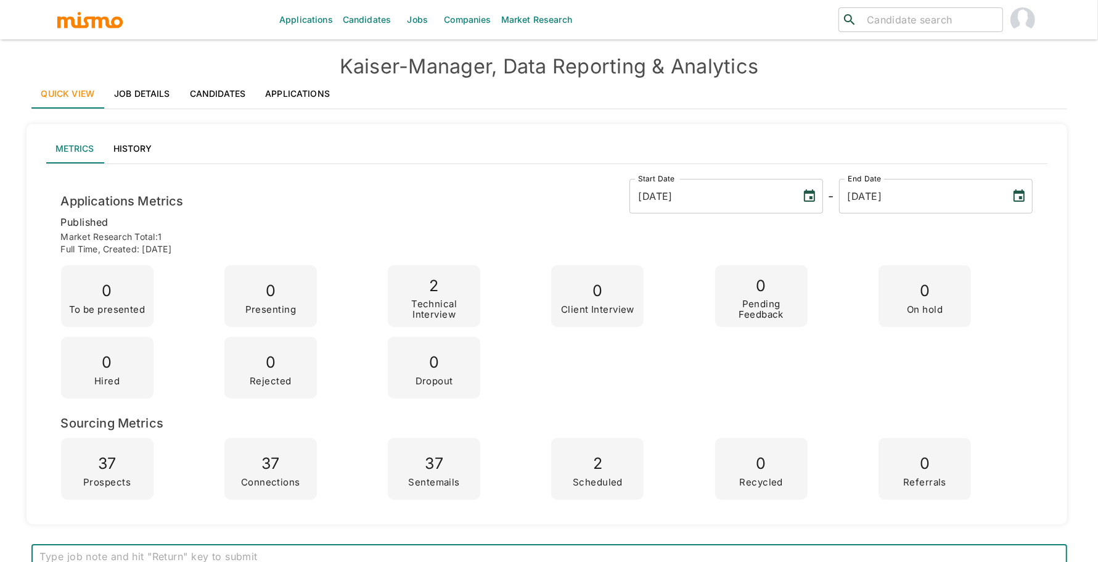
scroll to position [139, 0]
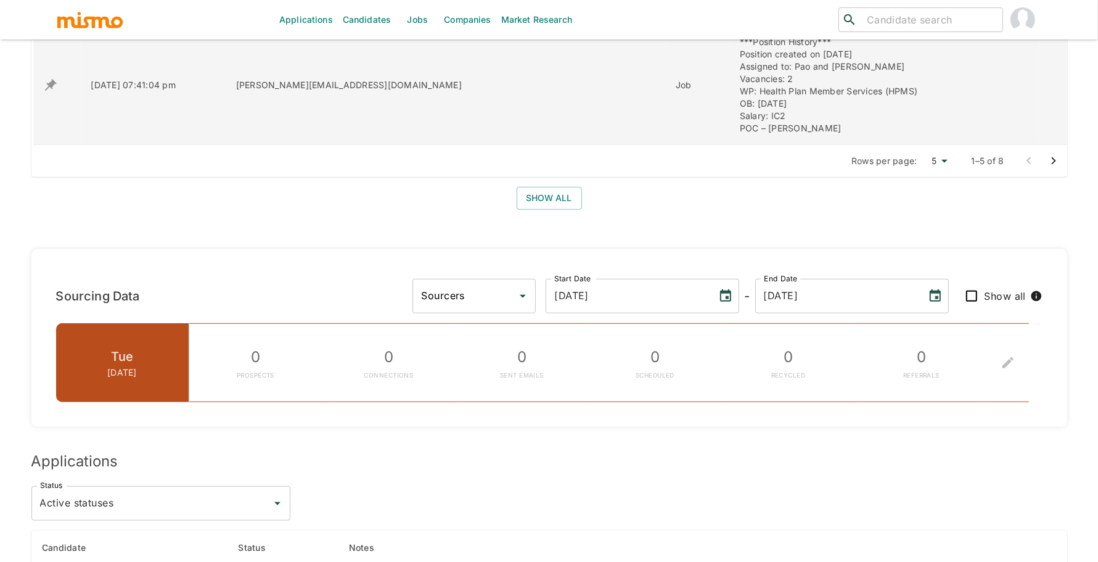
scroll to position [705, 0]
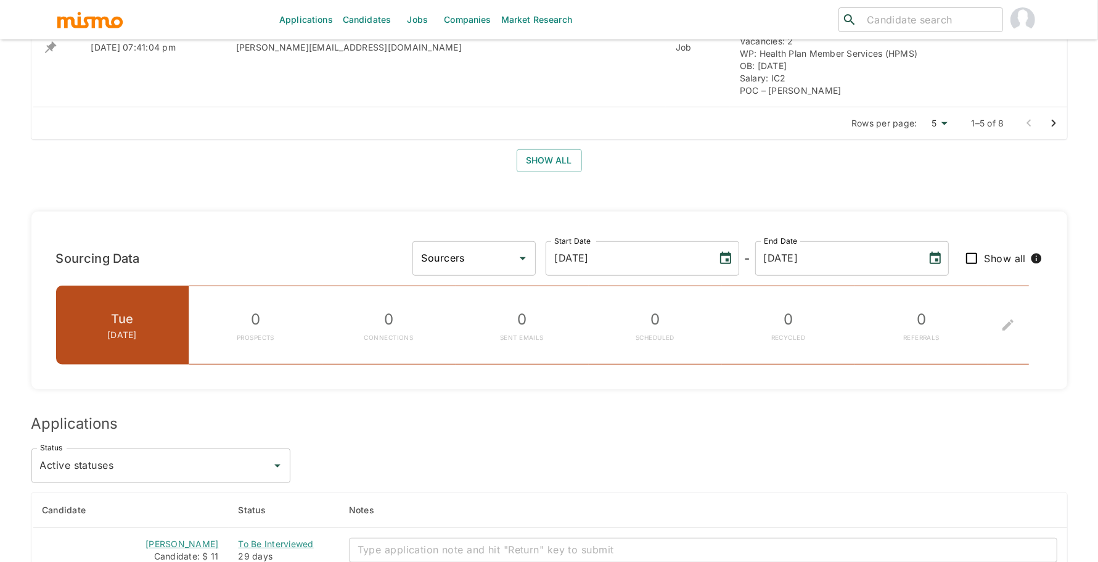
click at [731, 258] on icon "Choose date, selected date is Sep 10, 2025" at bounding box center [725, 258] width 11 height 12
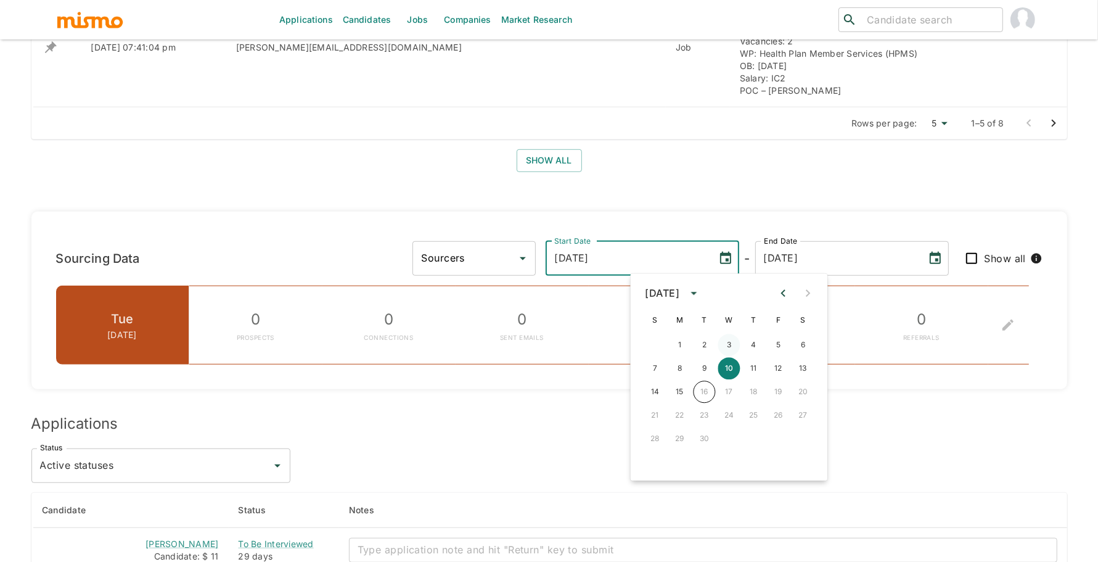
click at [723, 346] on button "3" at bounding box center [729, 345] width 22 height 22
type input "[DATE]"
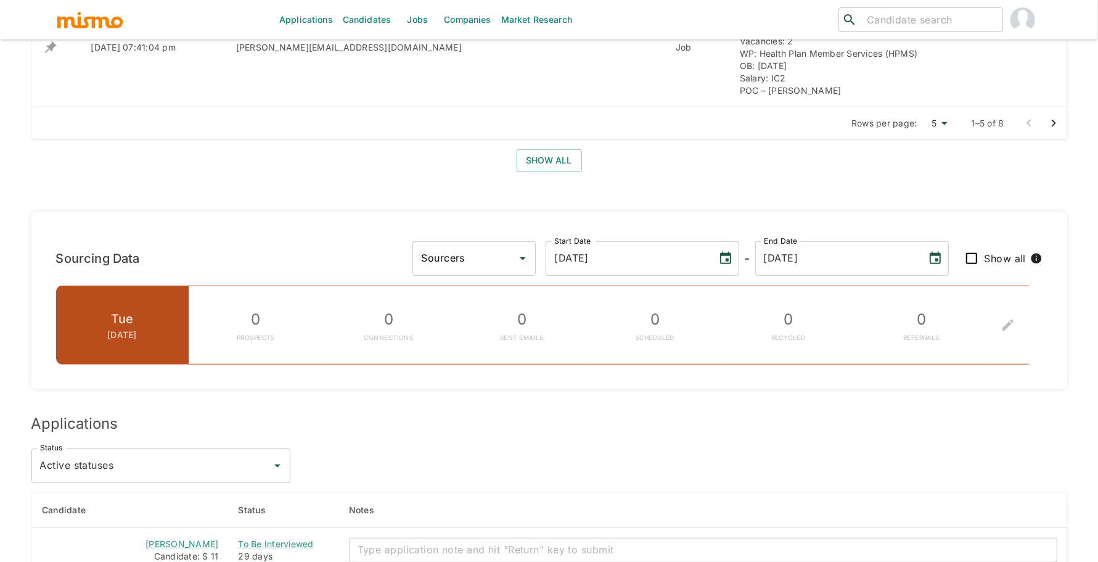
click at [512, 261] on input "Sourcers" at bounding box center [465, 258] width 94 height 23
click at [552, 296] on li "[PERSON_NAME]" at bounding box center [558, 291] width 123 height 25
type input "[PERSON_NAME]"
click at [994, 257] on span "Show all" at bounding box center [1005, 258] width 42 height 17
click at [984, 257] on input "Show all" at bounding box center [972, 258] width 26 height 26
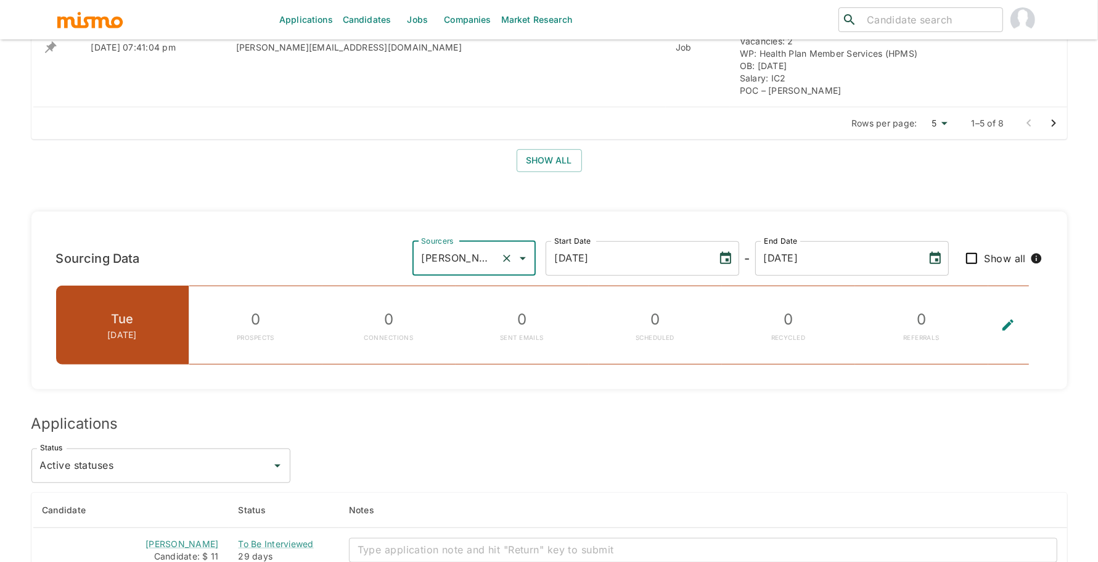
checkbox input "true"
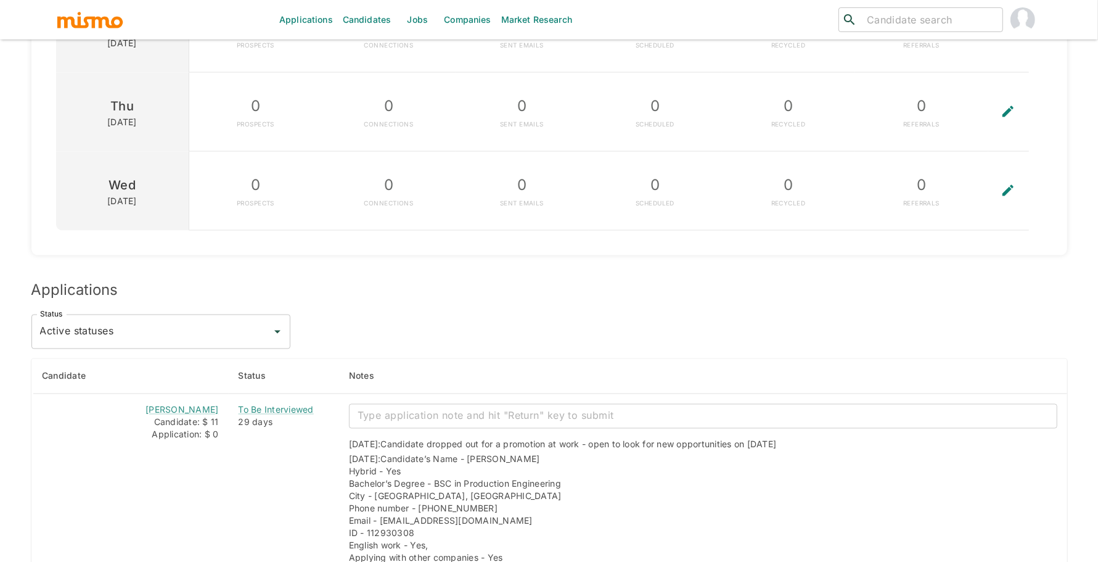
scroll to position [1651, 0]
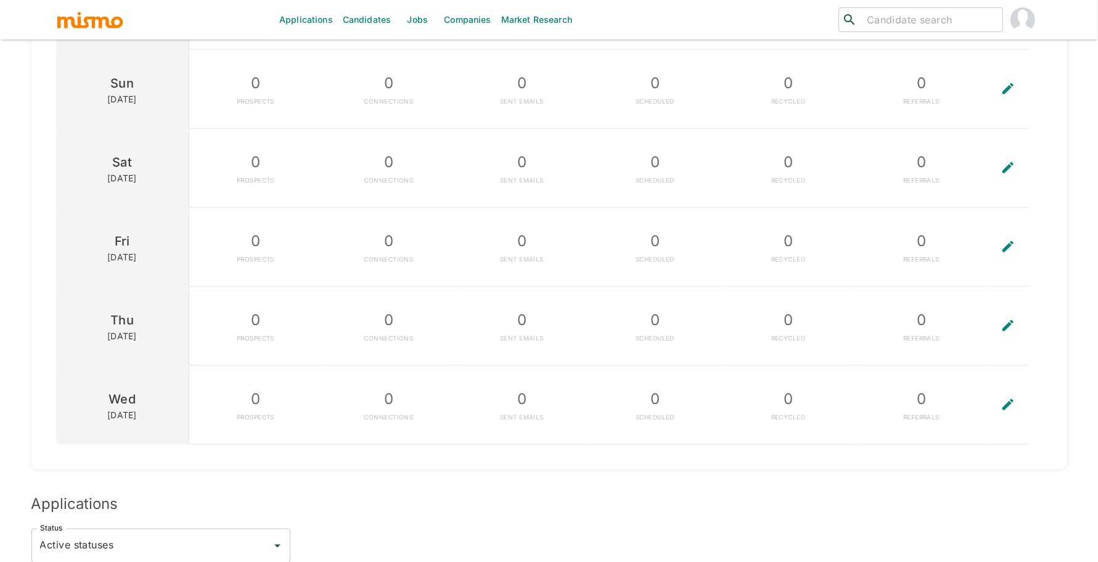
click at [1016, 399] on button "To edit the metrics, please select a sourcer first." at bounding box center [1007, 405] width 39 height 78
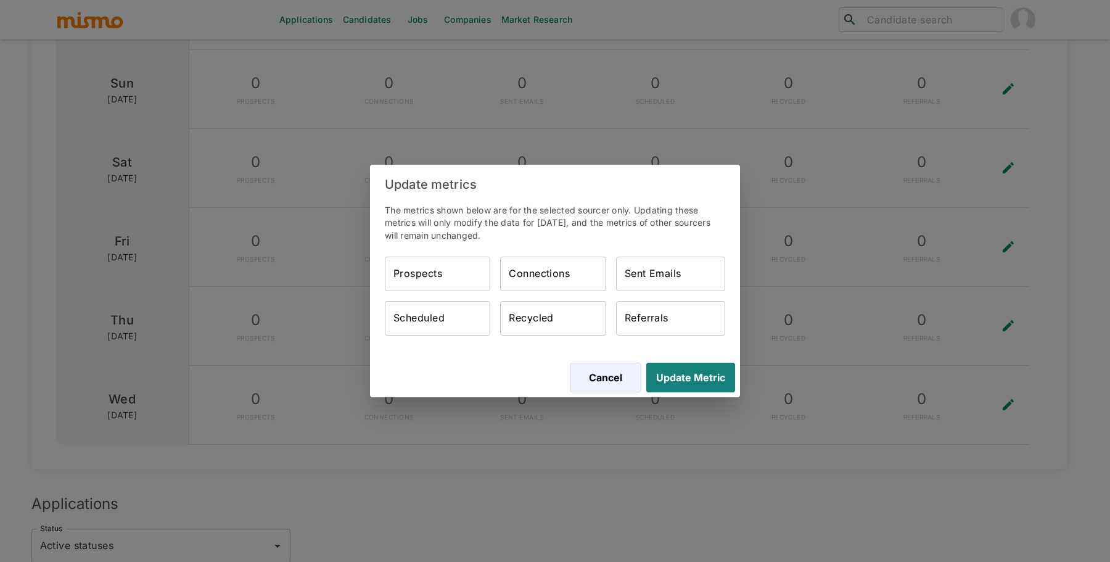
click at [444, 278] on input "Prospects" at bounding box center [437, 273] width 105 height 35
type input "57"
click at [534, 274] on input "Connections" at bounding box center [552, 273] width 105 height 35
type input "57"
click at [686, 285] on input "Sent Emails" at bounding box center [670, 273] width 109 height 35
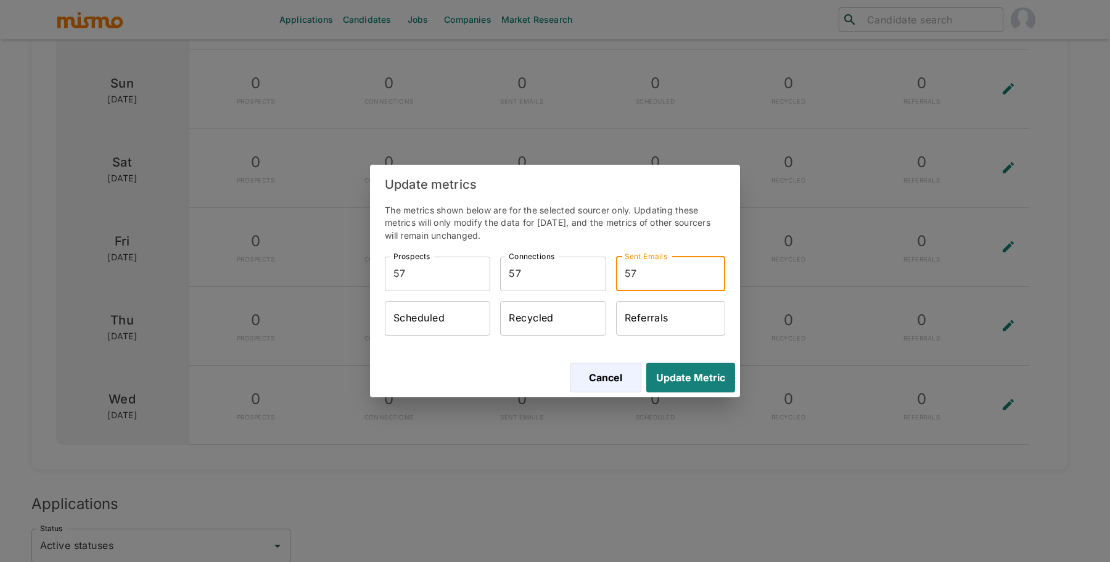
type input "57"
click at [445, 325] on input "Scheduled" at bounding box center [437, 318] width 105 height 35
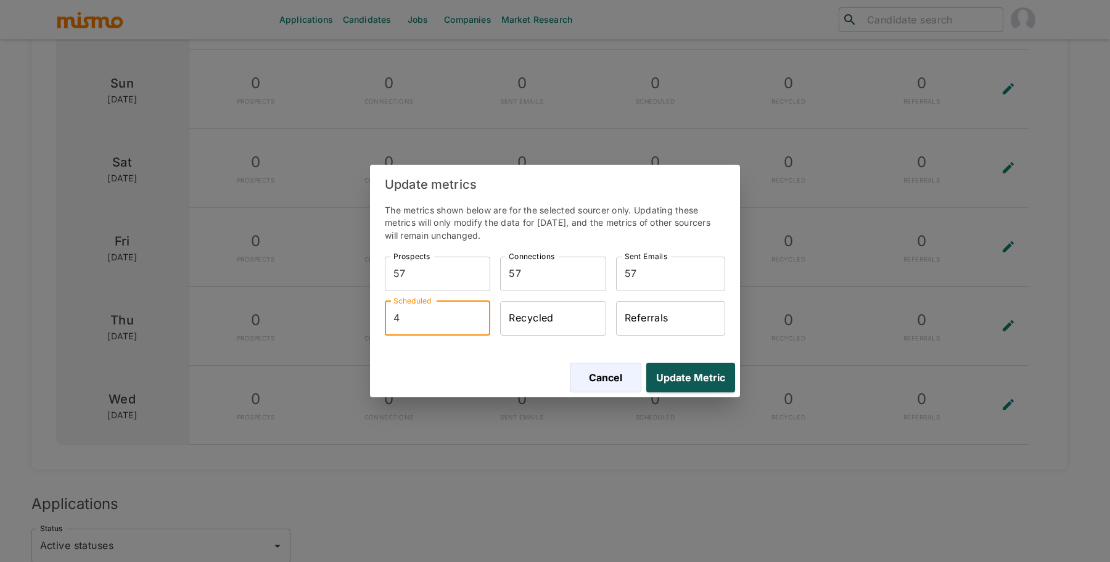
type input "4"
click at [685, 385] on button "Update Metric" at bounding box center [688, 377] width 94 height 30
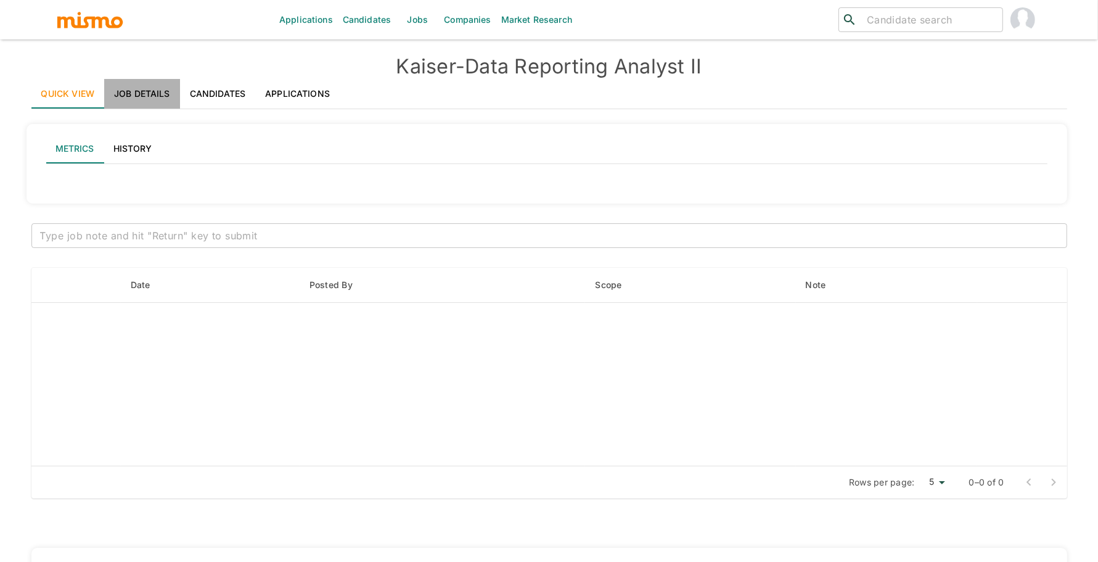
click at [126, 95] on link "Job Details" at bounding box center [142, 94] width 76 height 30
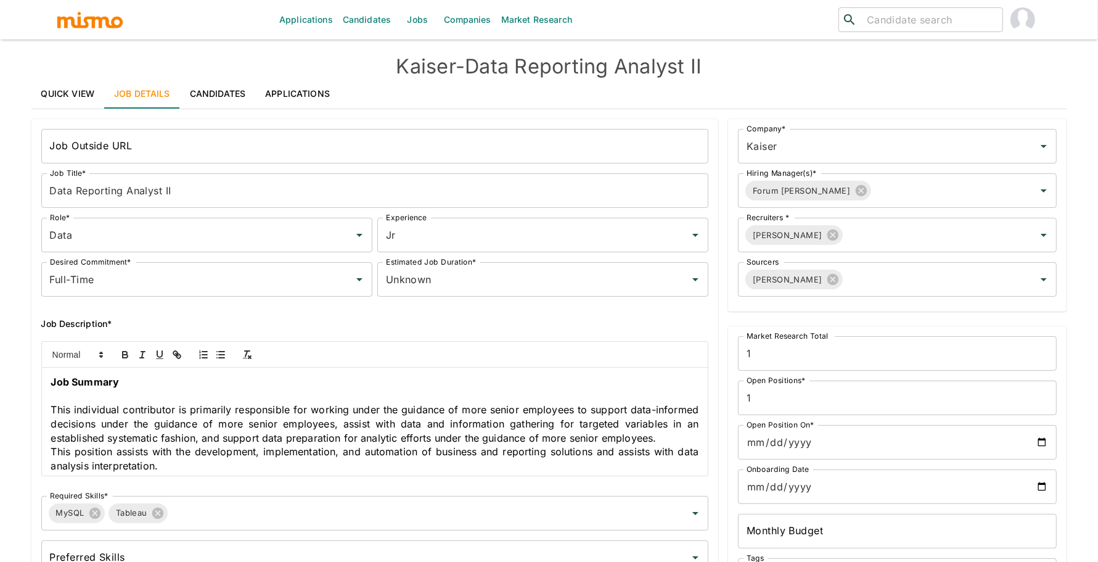
drag, startPoint x: 68, startPoint y: 89, endPoint x: 116, endPoint y: 102, distance: 49.6
click at [68, 89] on link "Quick View" at bounding box center [67, 94] width 73 height 30
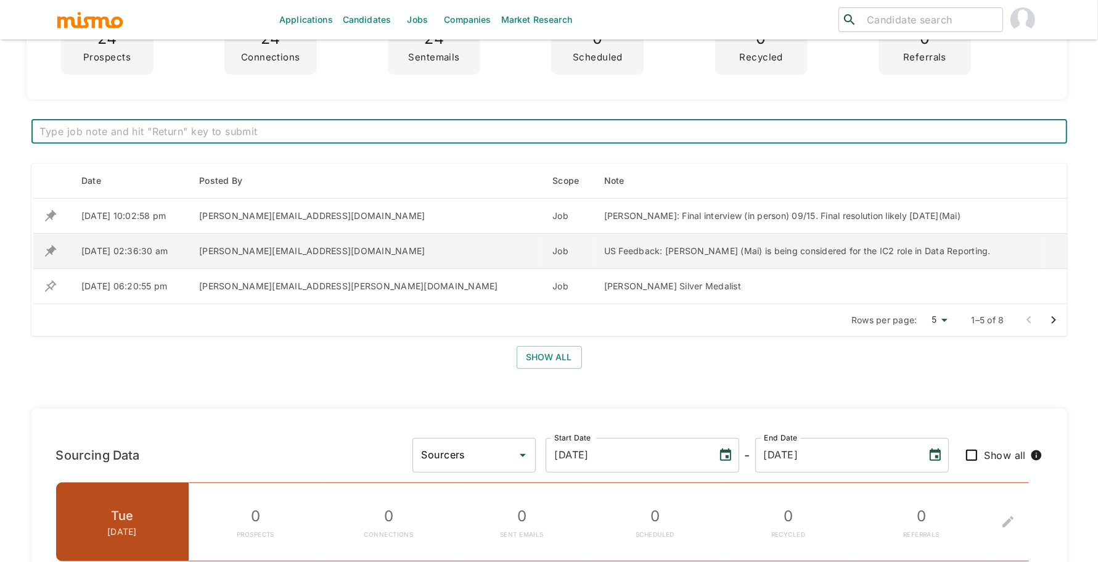
scroll to position [486, 0]
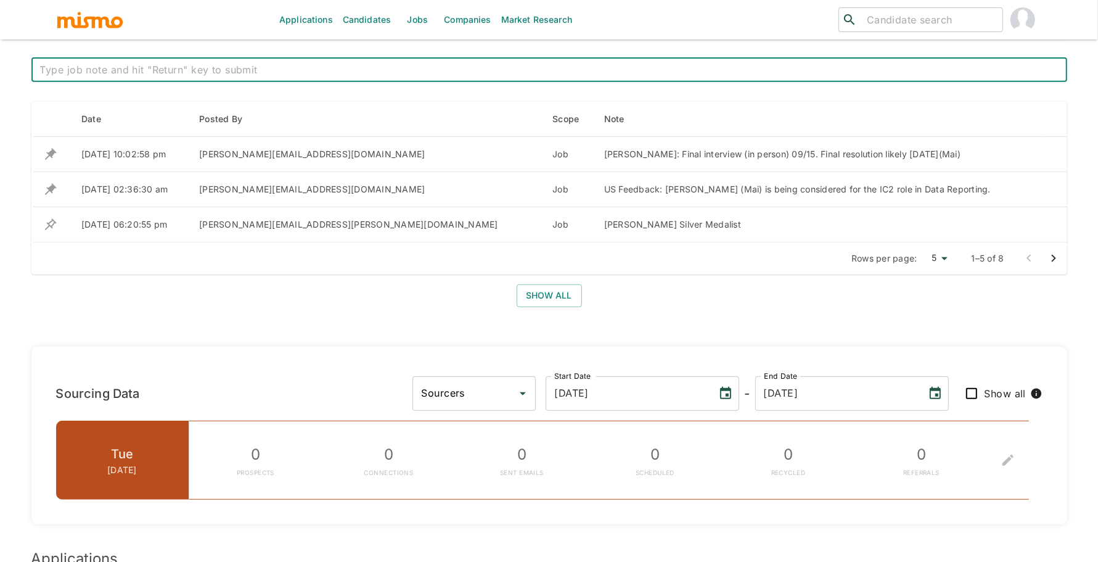
click at [512, 394] on input "Sourcers" at bounding box center [465, 393] width 94 height 23
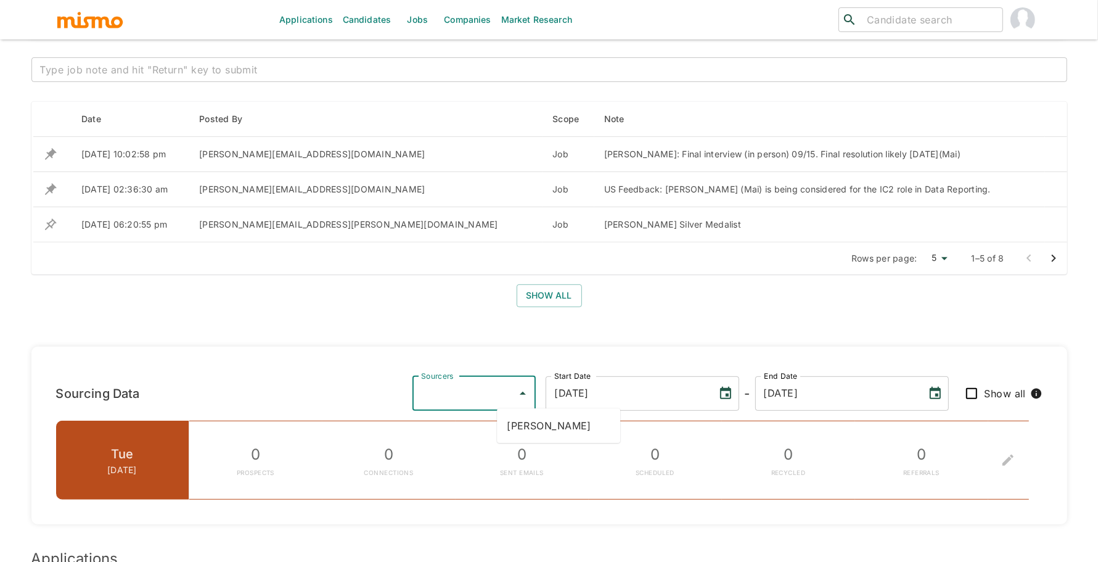
click at [541, 430] on li "Daniela Zito" at bounding box center [558, 425] width 123 height 25
type input "Daniela Zito"
click at [975, 389] on input "Show all" at bounding box center [972, 393] width 26 height 26
checkbox input "true"
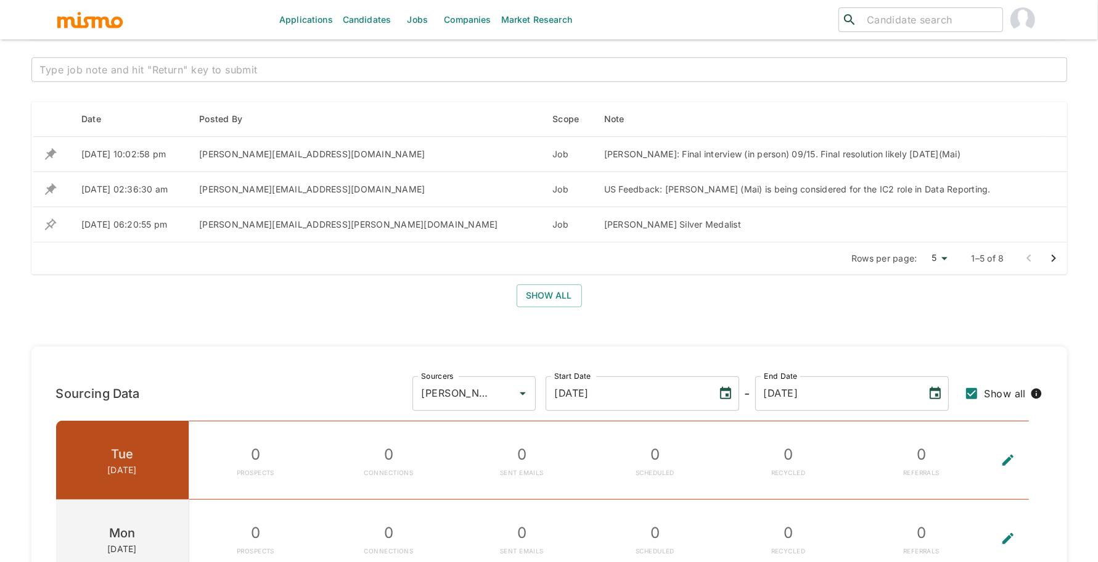
click at [738, 391] on button "Choose date, selected date is Sep 10, 2025" at bounding box center [725, 393] width 25 height 25
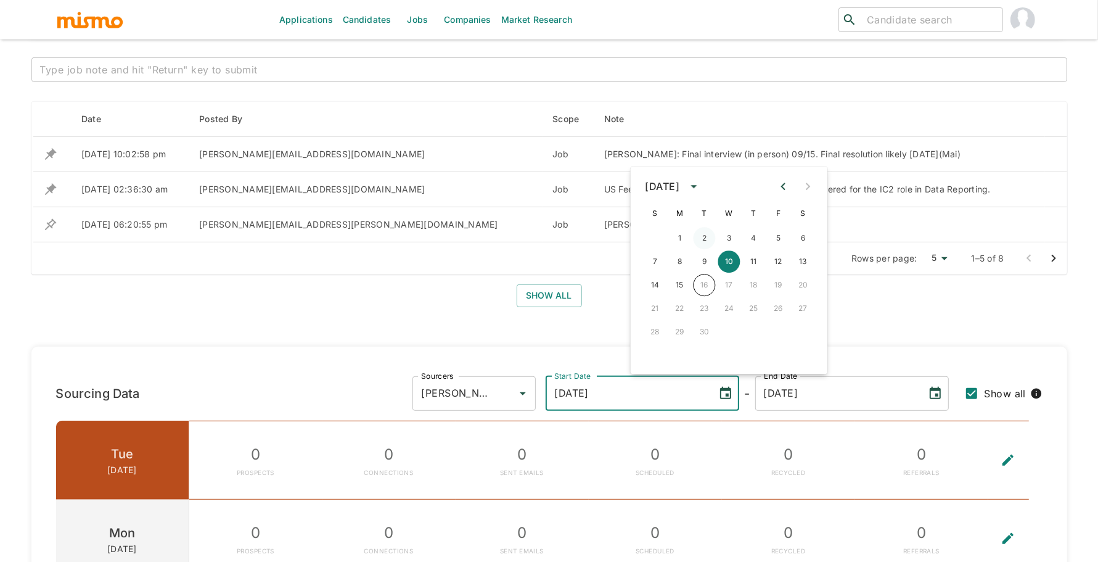
click at [701, 235] on button "2" at bounding box center [704, 238] width 22 height 22
type input "09/02/2025"
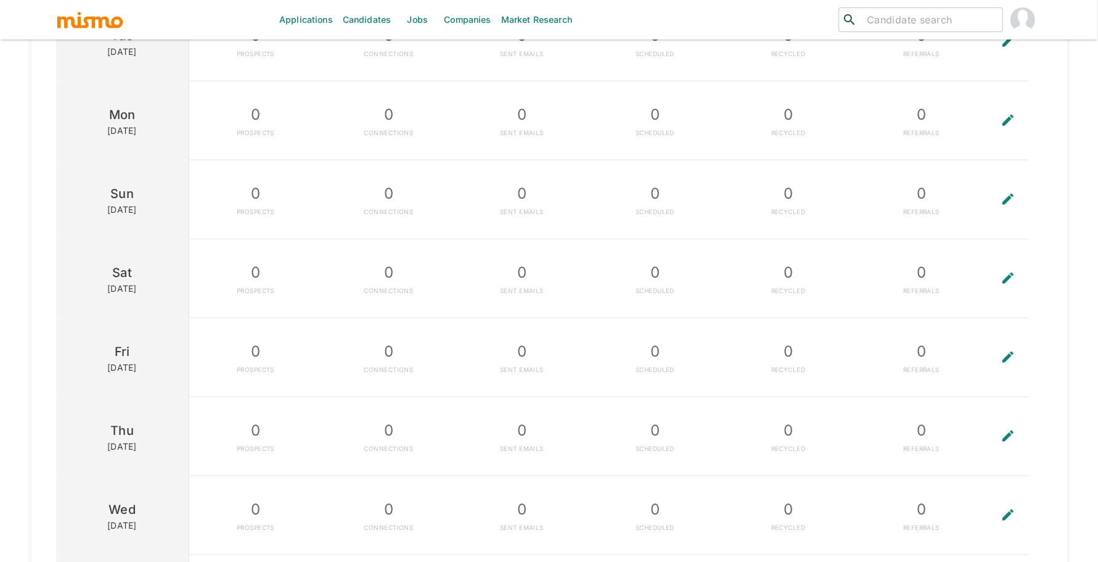
scroll to position [1471, 0]
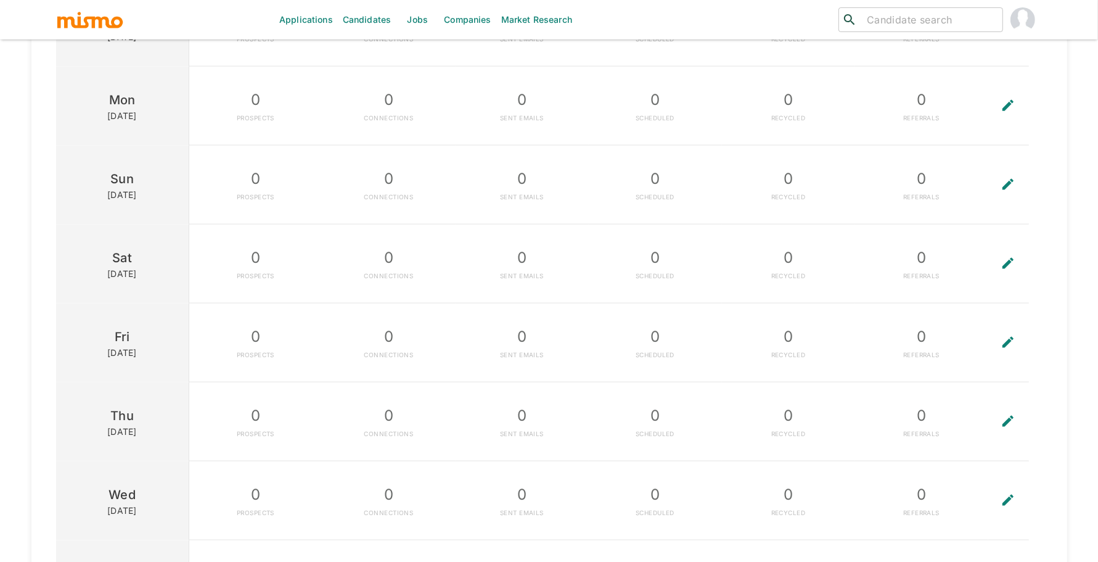
click at [1017, 489] on button "To edit the metrics, please select a sourcer first." at bounding box center [1007, 500] width 39 height 78
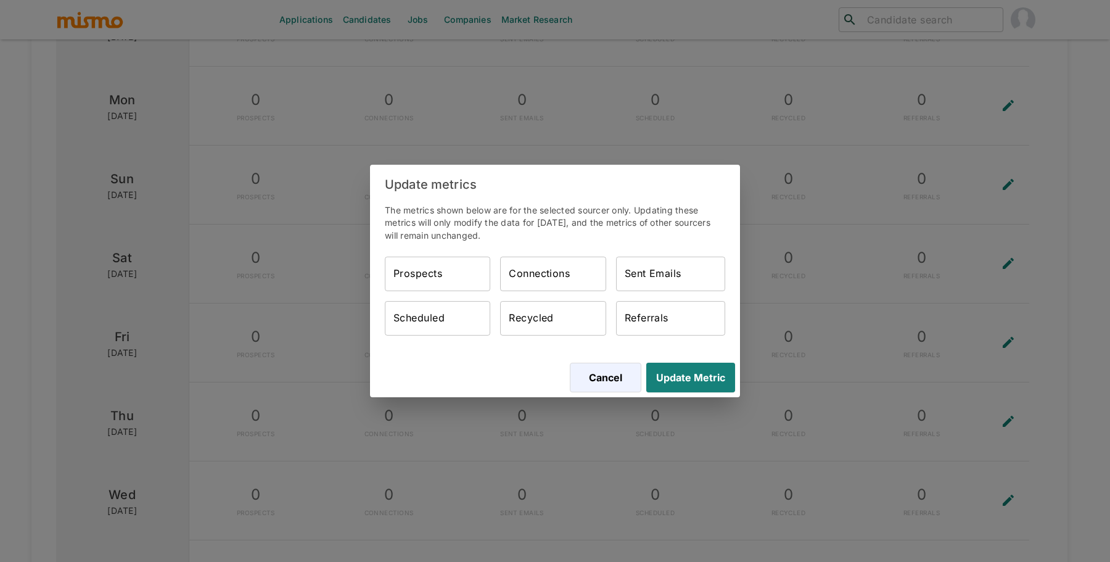
click at [402, 270] on input "Prospects" at bounding box center [437, 273] width 105 height 35
type input "57"
click at [421, 321] on input "Scheduled" at bounding box center [437, 318] width 105 height 35
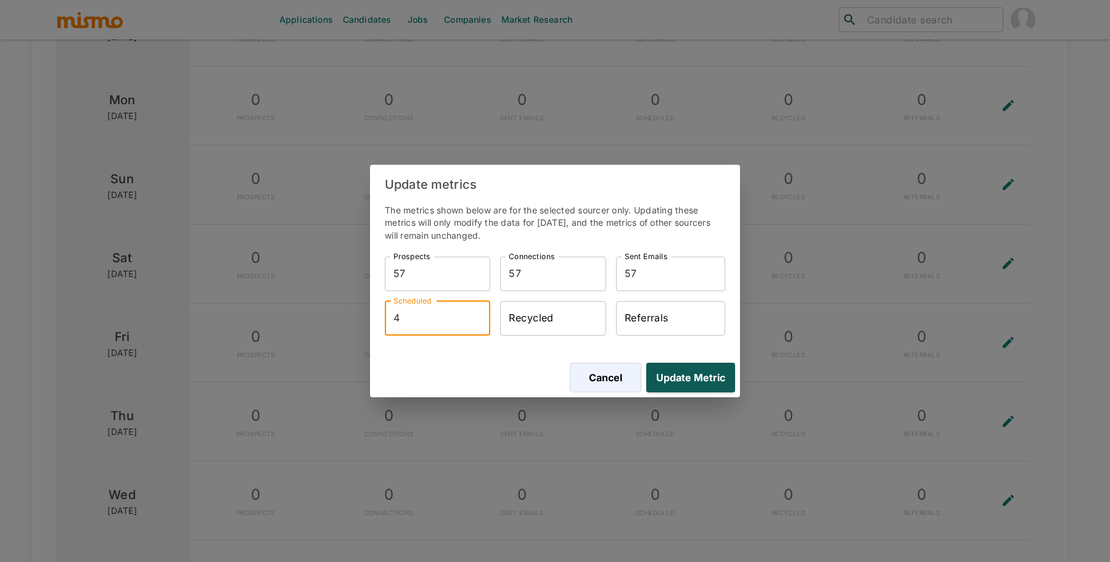
type input "4"
click at [698, 388] on button "Update Metric" at bounding box center [688, 377] width 94 height 30
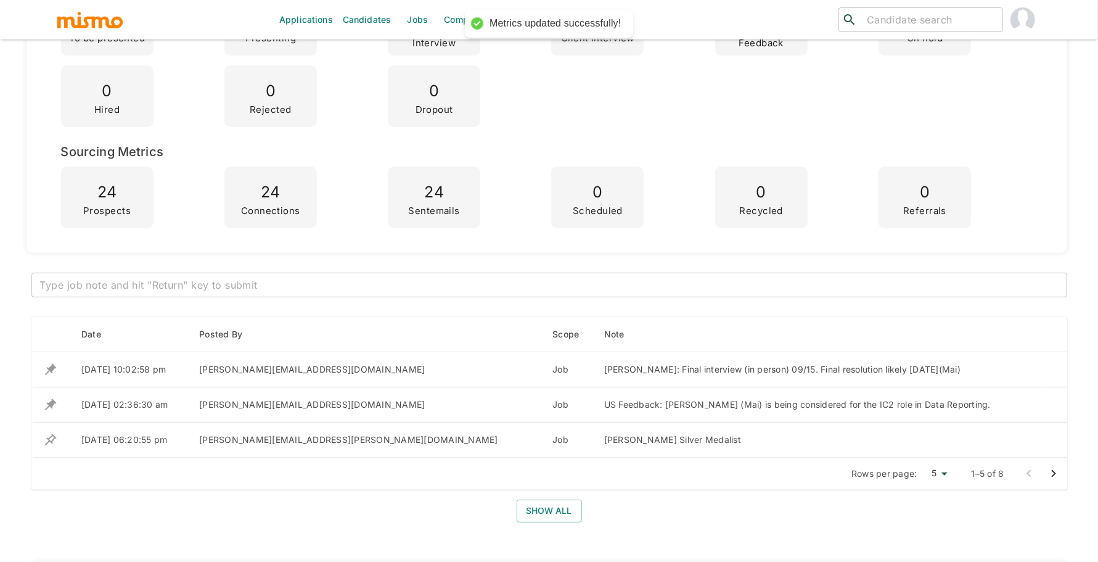
scroll to position [0, 0]
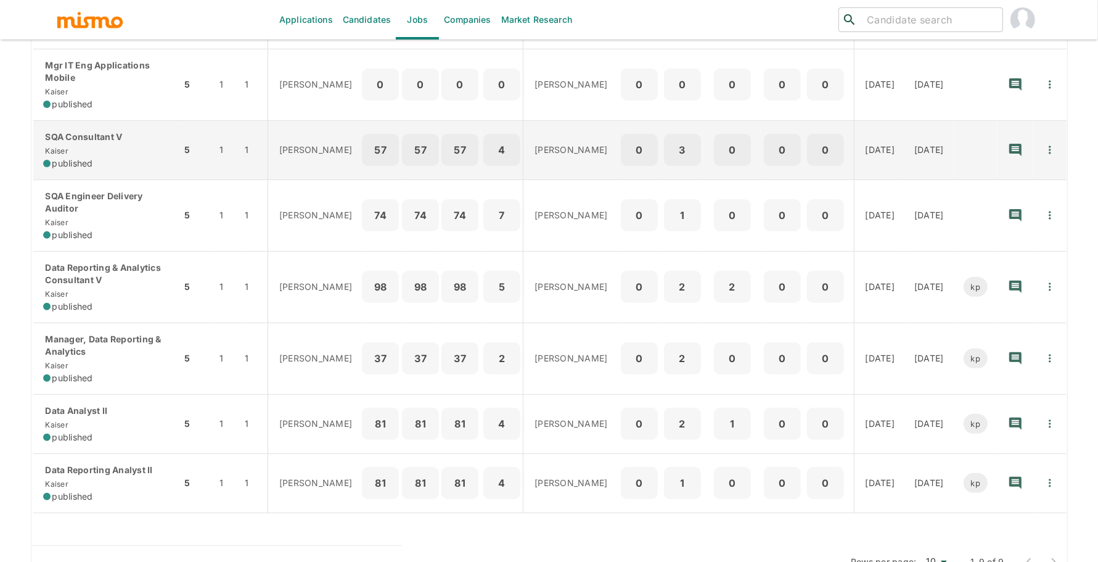
scroll to position [340, 0]
